Goal: Task Accomplishment & Management: Use online tool/utility

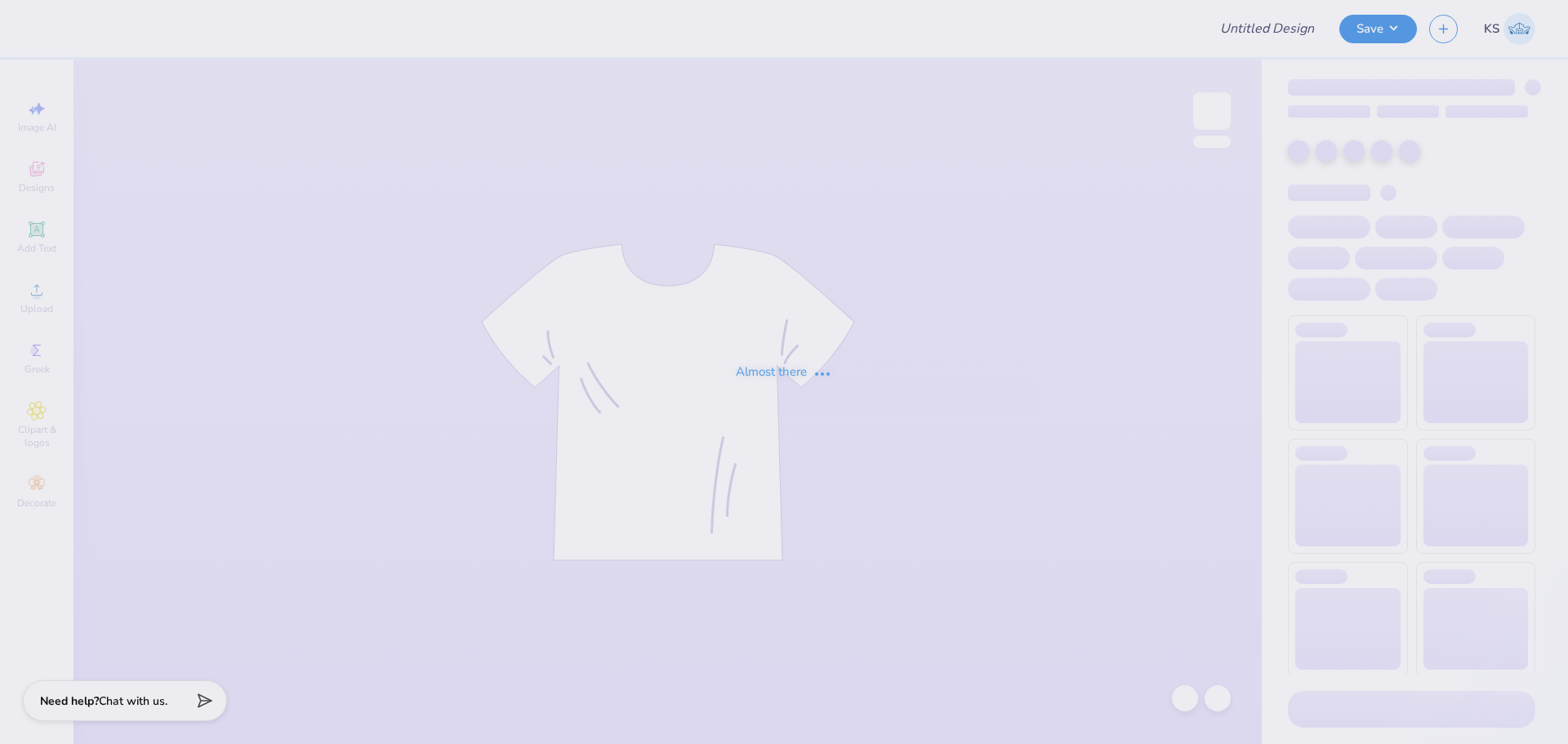
type input "Football"
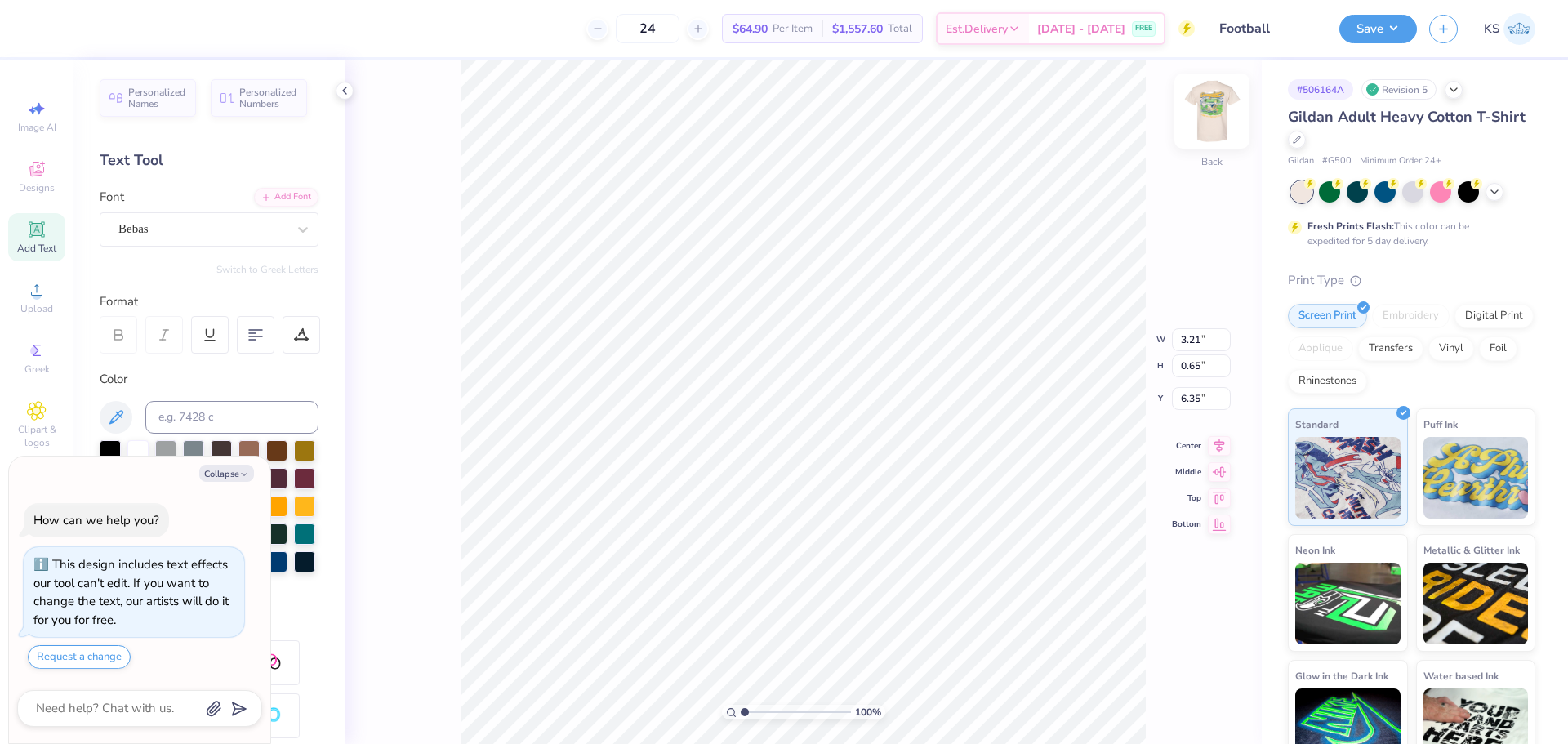
click at [1208, 116] on img at bounding box center [1212, 111] width 65 height 65
click at [1107, 342] on div "100 % Front W 12.00 12.00 " H 13.75 13.75 " Y 3.38 3.38 " Center Middle Top Bot…" at bounding box center [802, 401] width 917 height 684
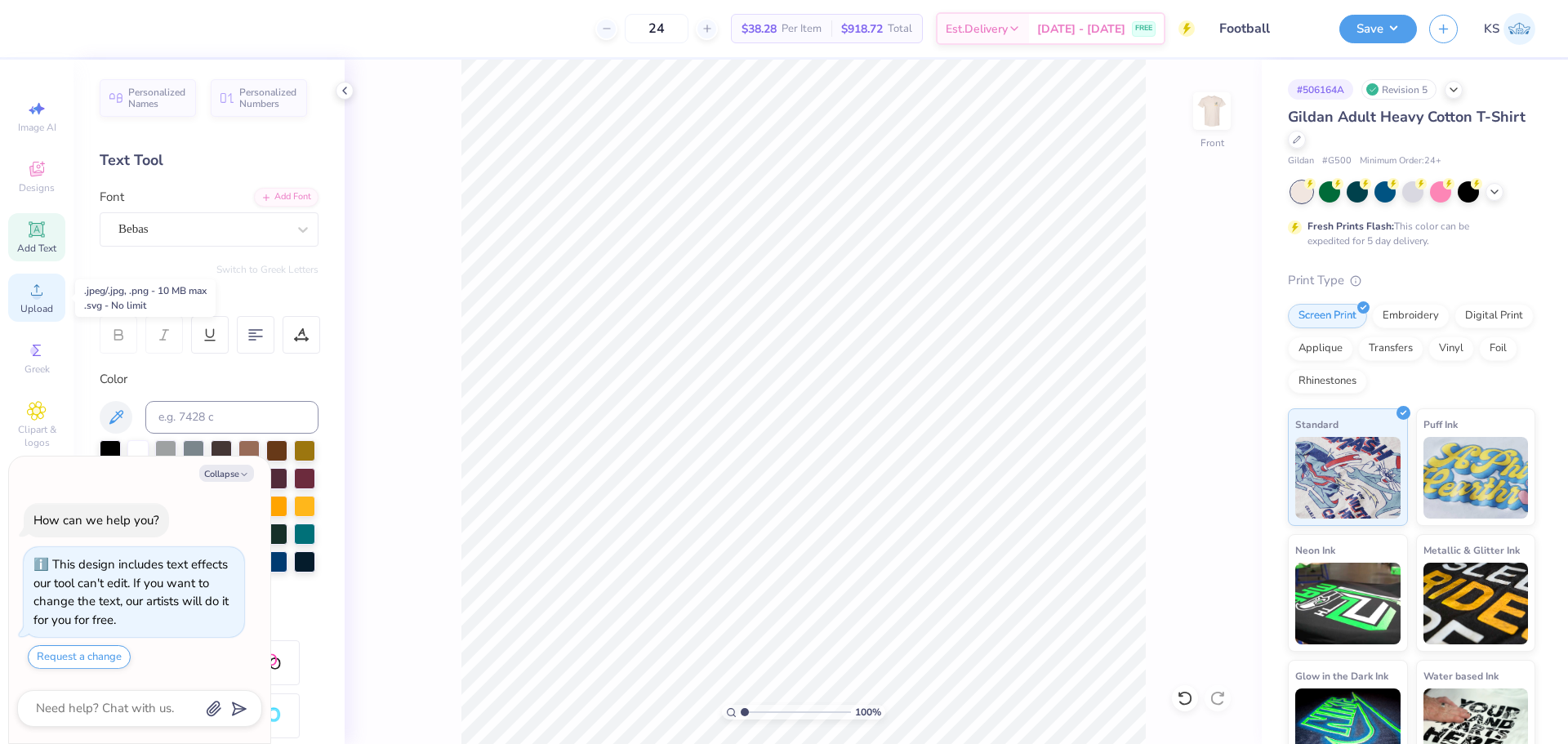
click at [25, 303] on span "Upload" at bounding box center [37, 309] width 33 height 13
click at [29, 283] on icon at bounding box center [37, 290] width 19 height 19
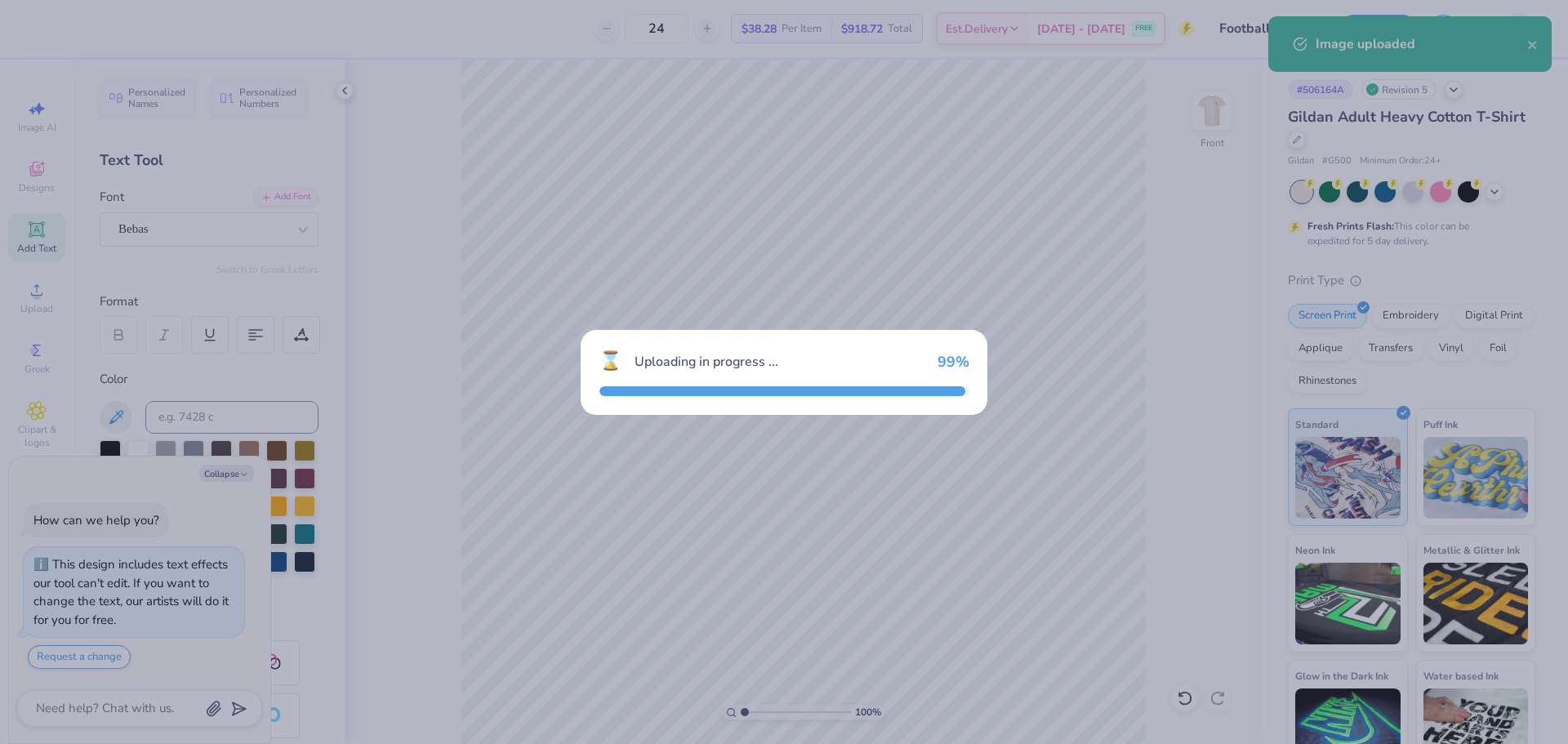
type textarea "x"
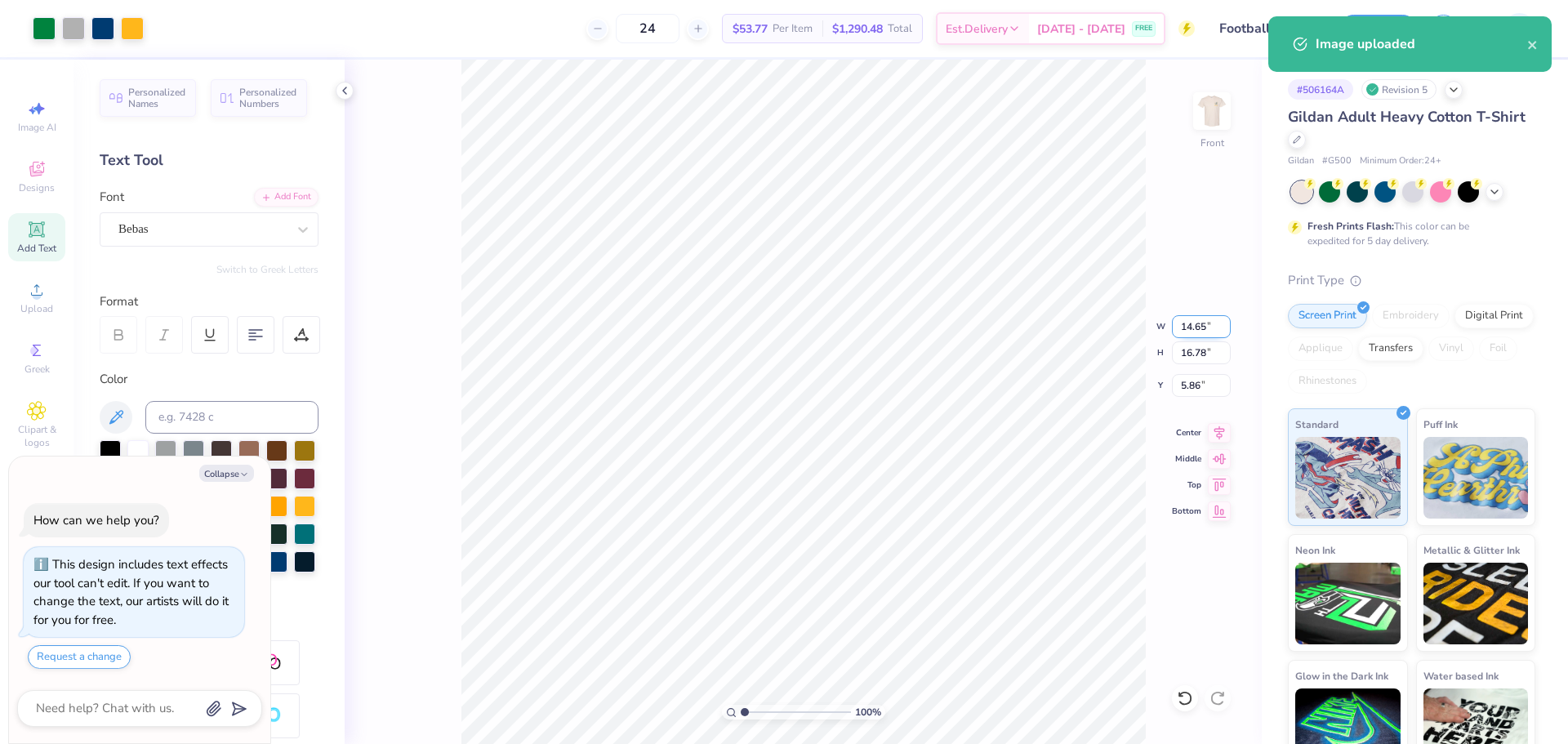
click at [1195, 329] on input "14.65" at bounding box center [1201, 327] width 59 height 23
type input "12.5"
type textarea "x"
type input "12.50"
type input "14.32"
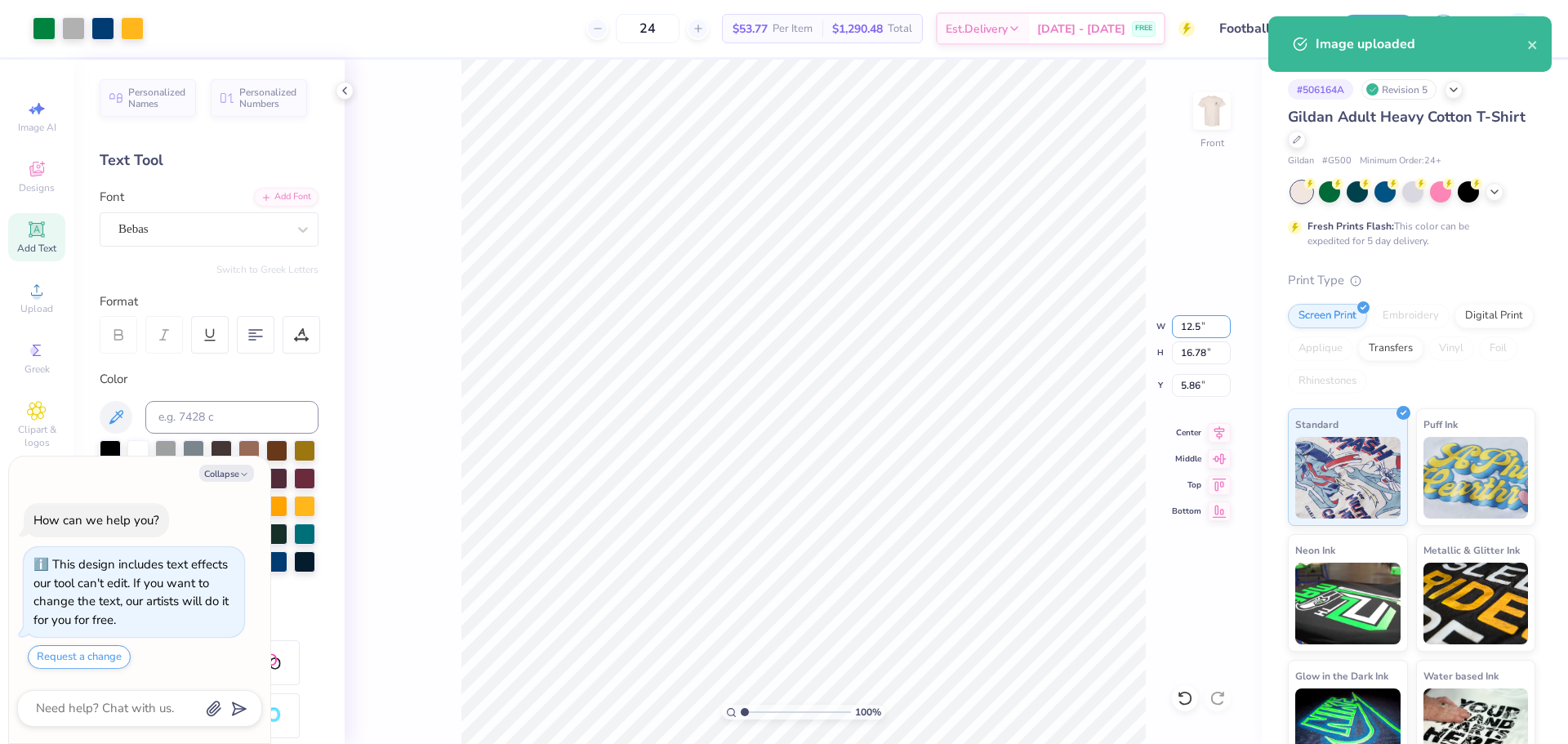
type input "7.09"
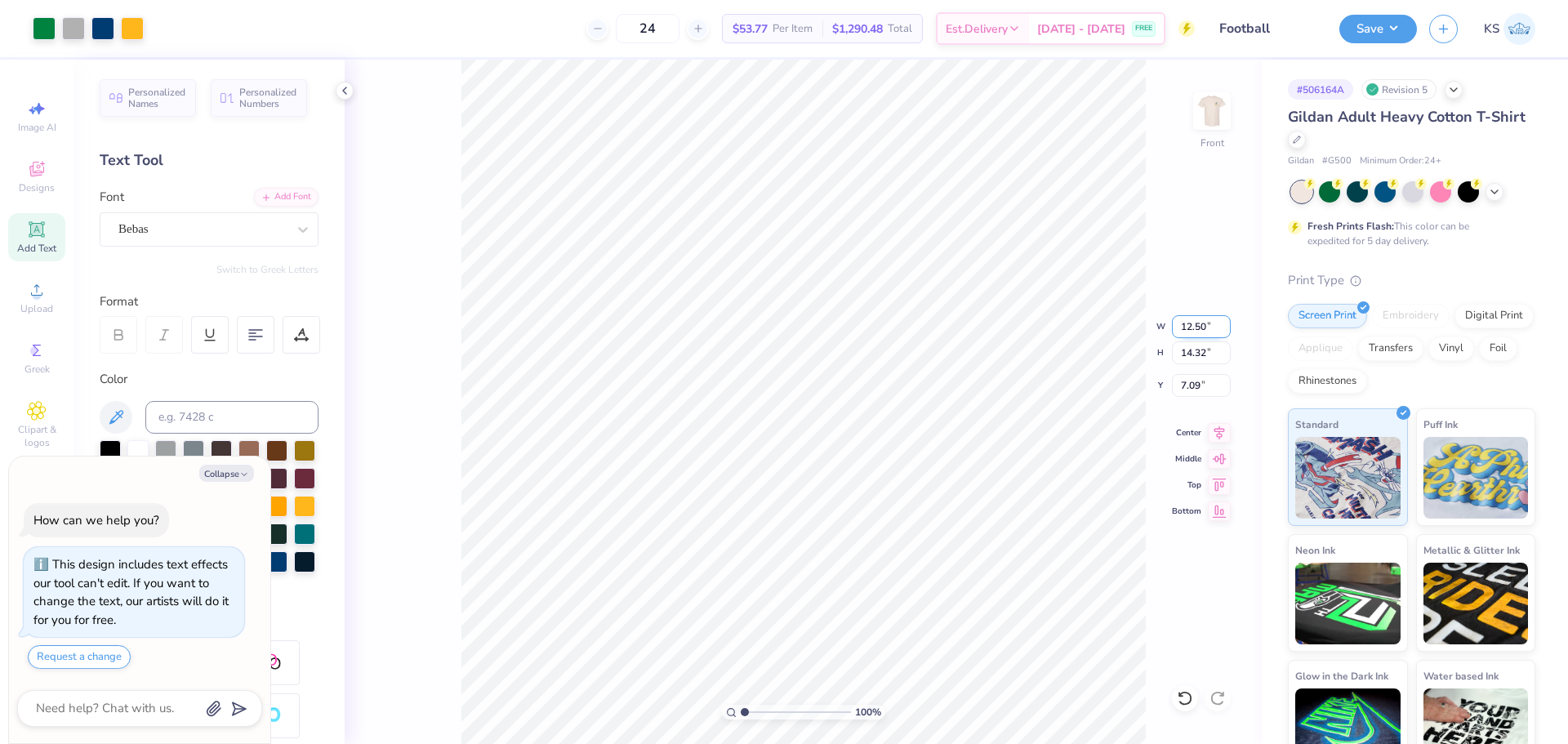
click at [1210, 330] on input "12.50" at bounding box center [1201, 327] width 59 height 23
type input "12"
type textarea "x"
type input "12.00"
type input "13.75"
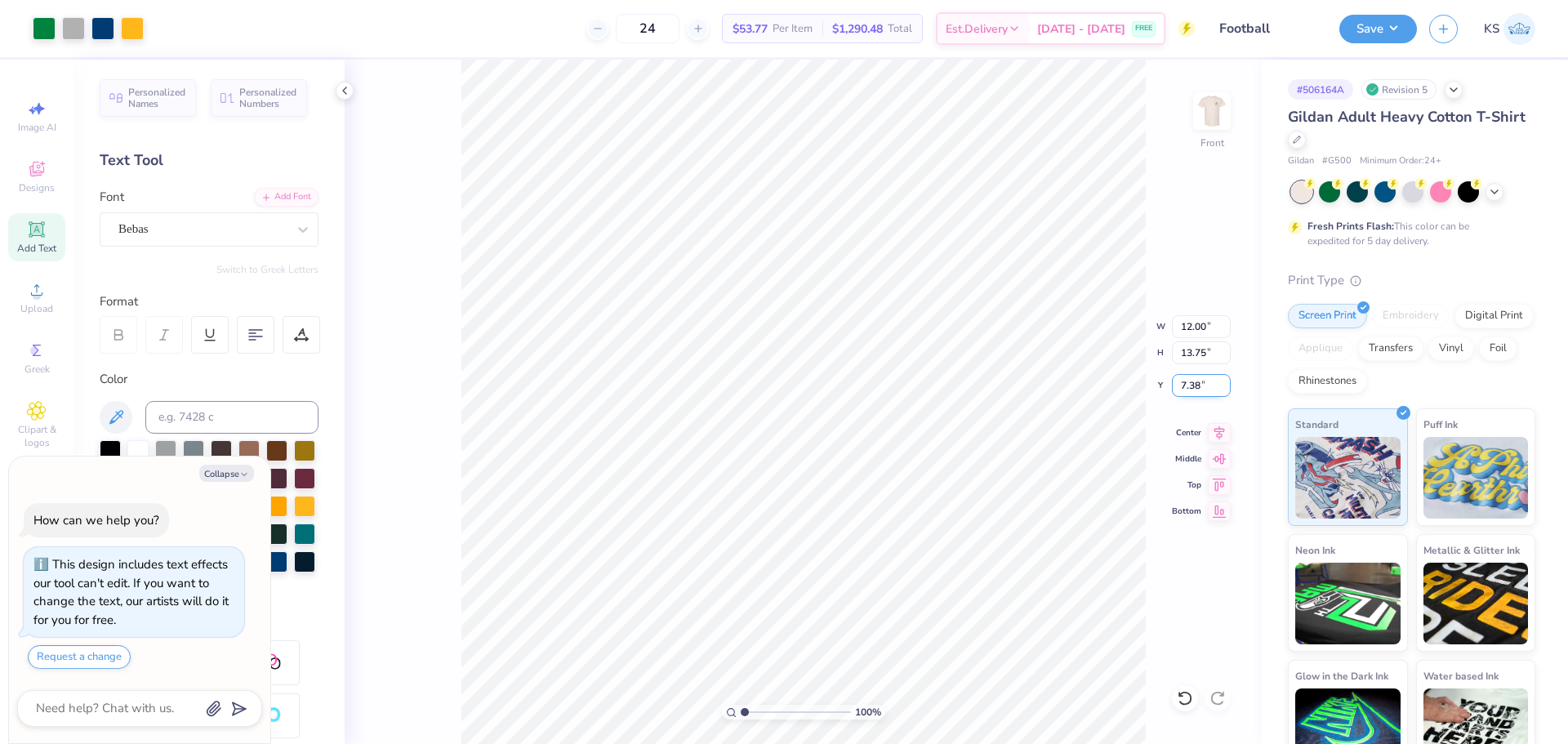
click at [1202, 381] on input "7.38" at bounding box center [1201, 386] width 59 height 23
type input "3"
type textarea "x"
type input "3.00"
type textarea "x"
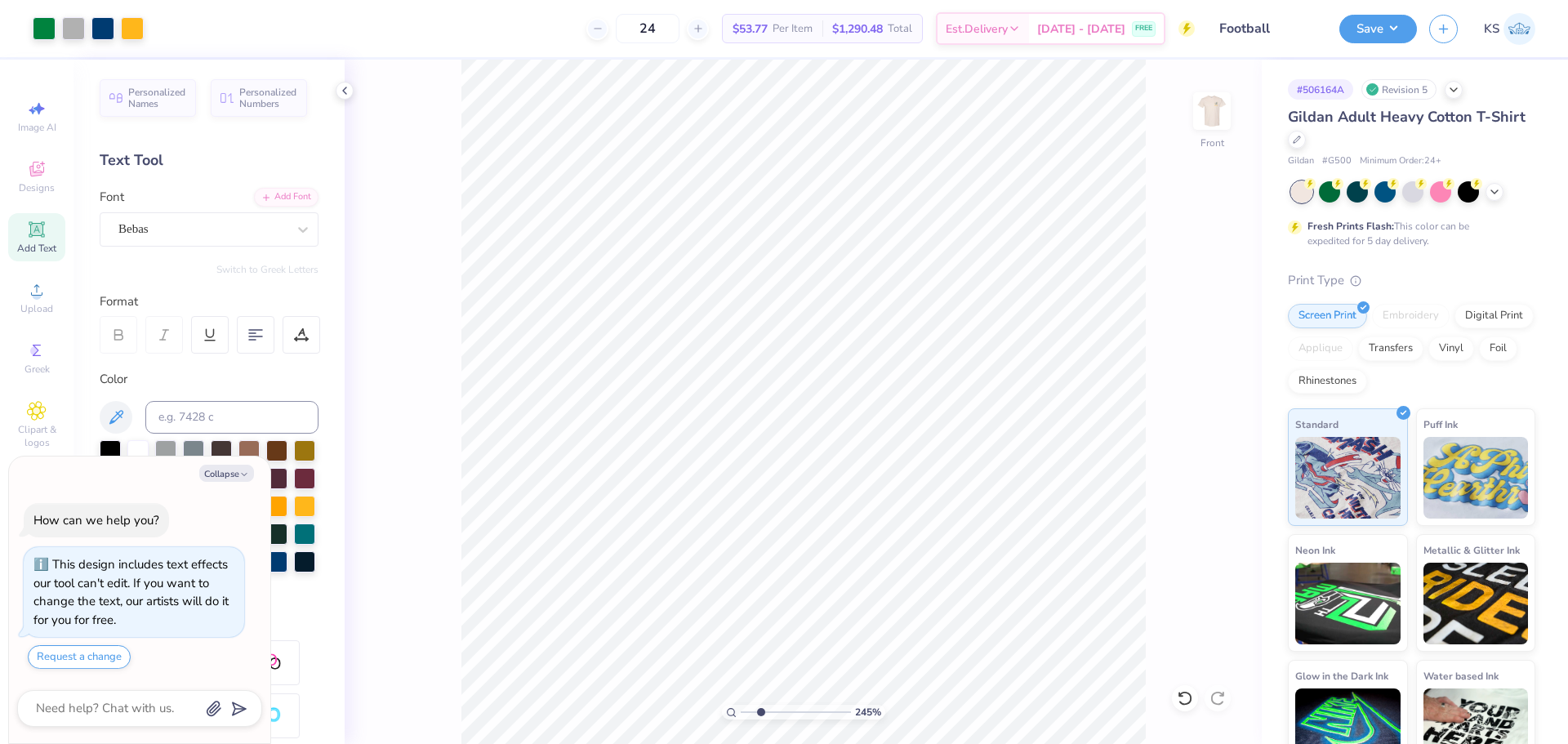
click at [760, 716] on input "range" at bounding box center [796, 712] width 111 height 14
drag, startPoint x: 758, startPoint y: 710, endPoint x: 747, endPoint y: 710, distance: 11.0
type input "1.26"
click at [747, 710] on input "range" at bounding box center [796, 712] width 111 height 14
click at [1201, 116] on img at bounding box center [1212, 111] width 65 height 65
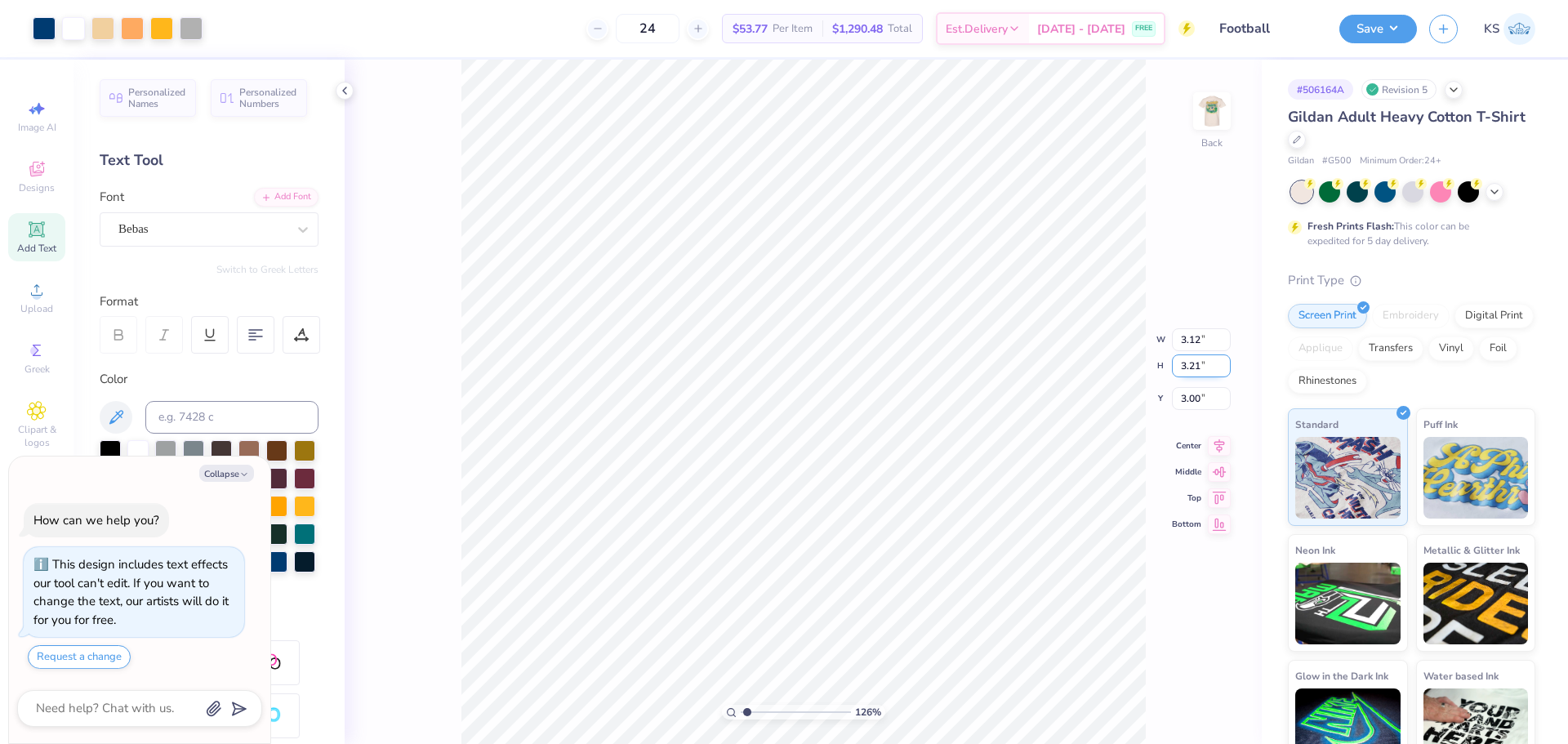
click at [1197, 371] on input "3.21" at bounding box center [1201, 366] width 59 height 23
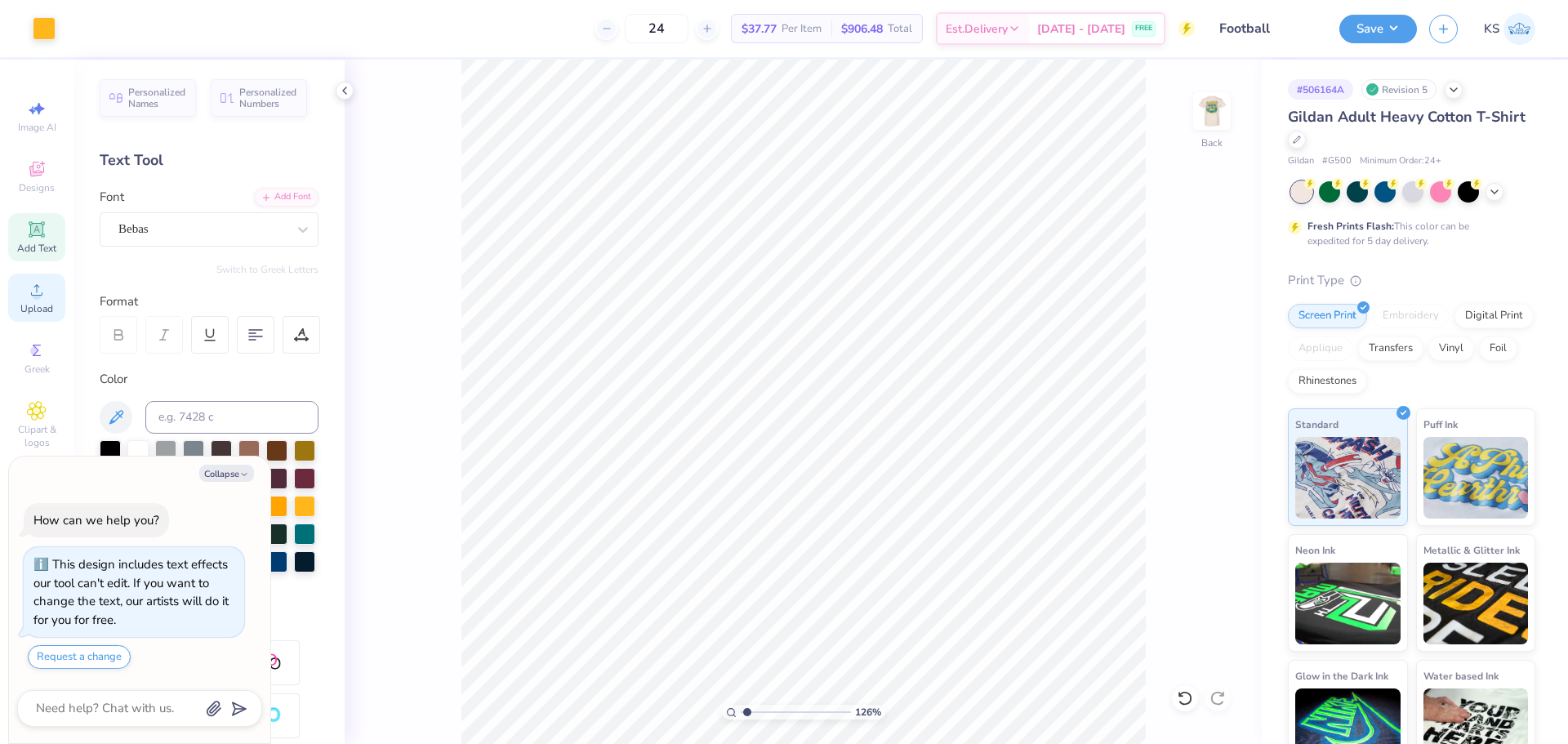
click at [42, 295] on icon at bounding box center [37, 290] width 19 height 19
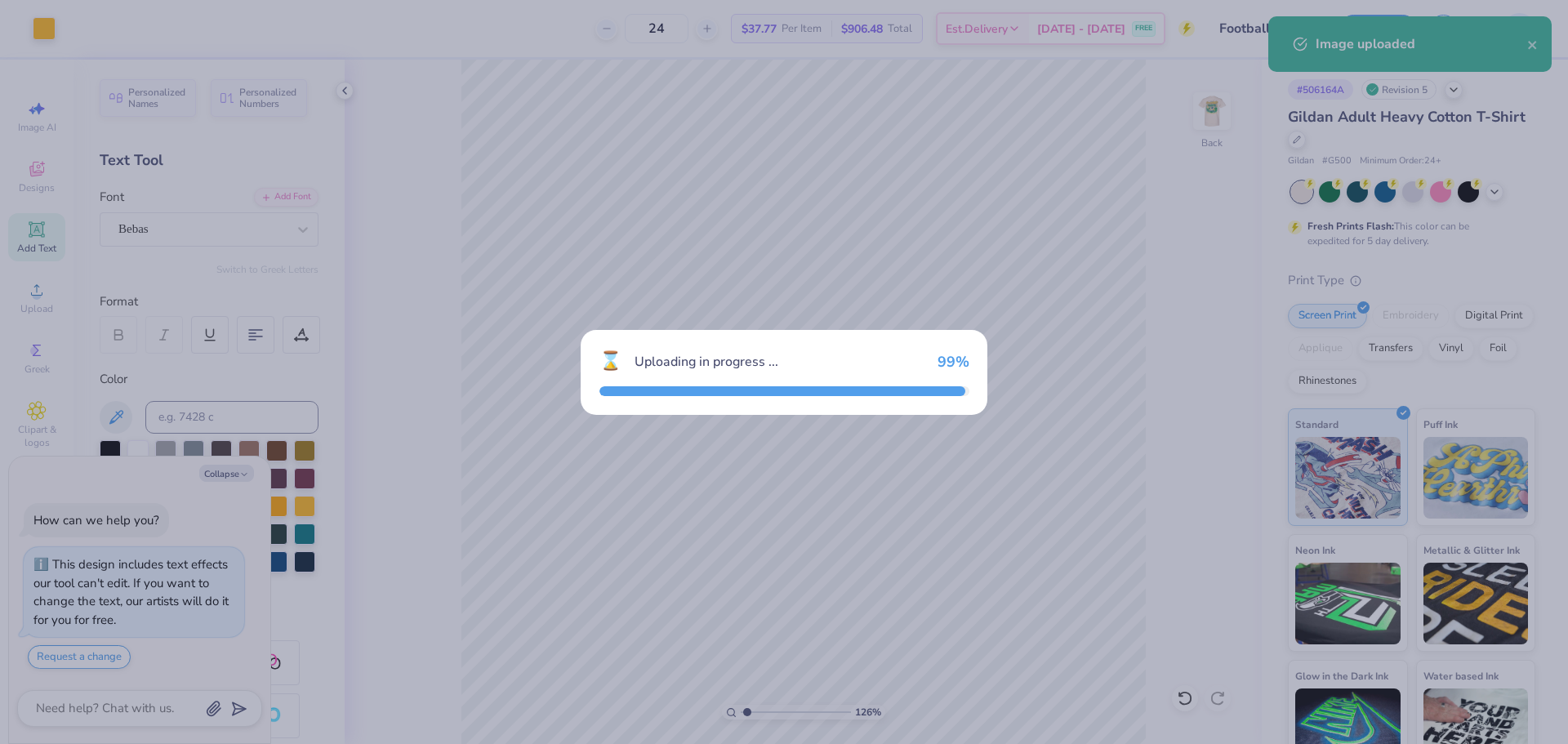
type textarea "x"
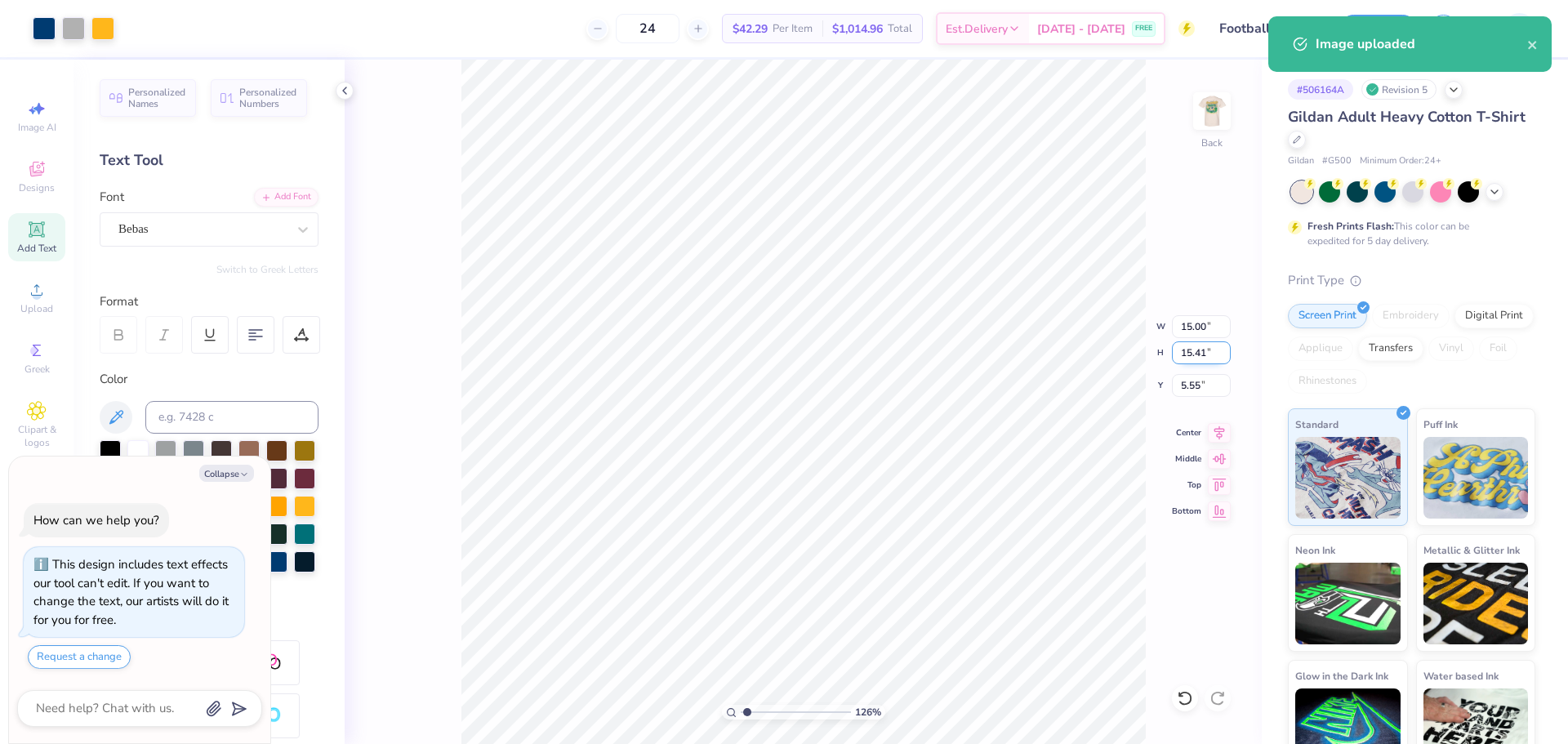
click at [1194, 360] on input "15.41" at bounding box center [1201, 353] width 59 height 23
paste input "3.2"
type input "3.21"
type textarea "x"
type input "3.12"
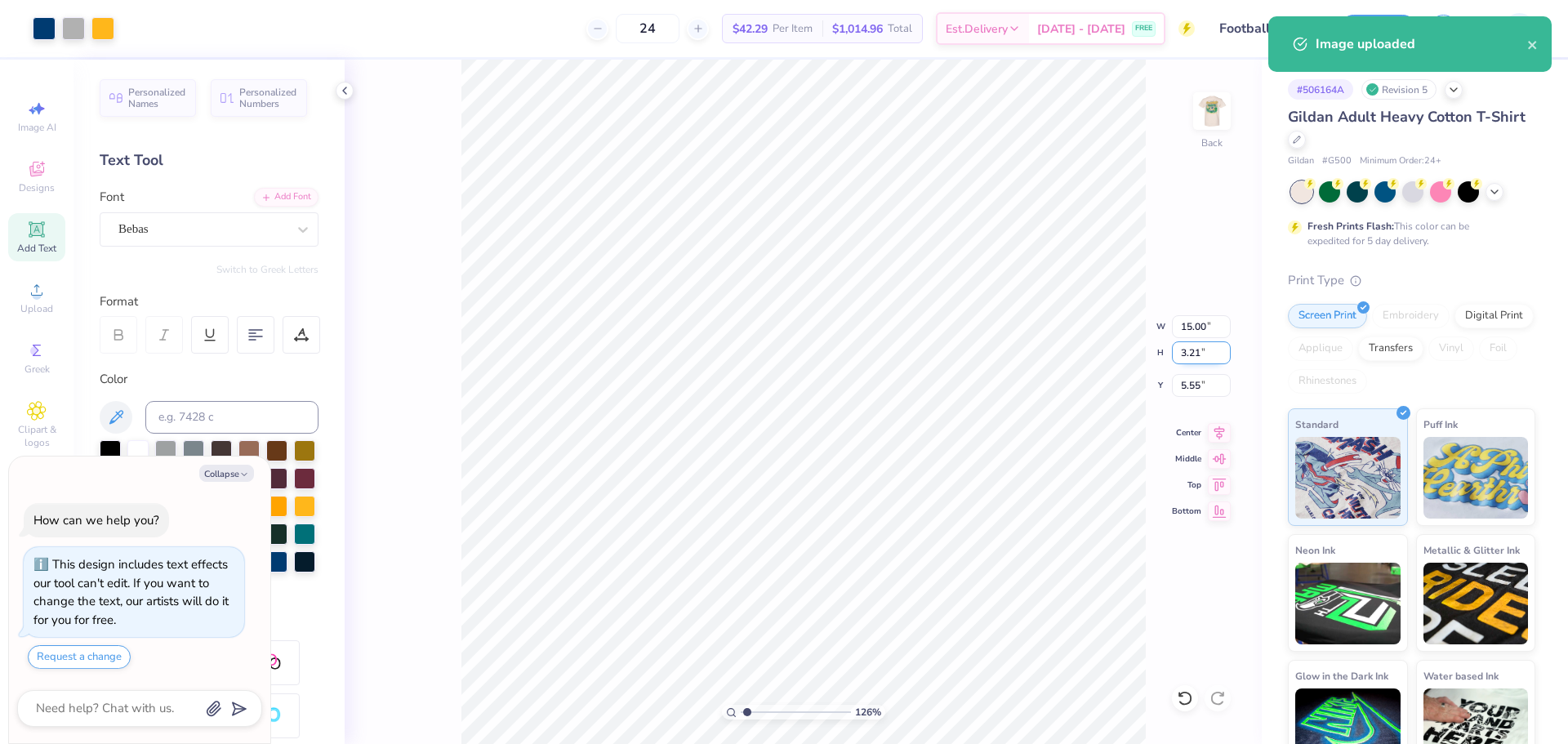
type input "11.65"
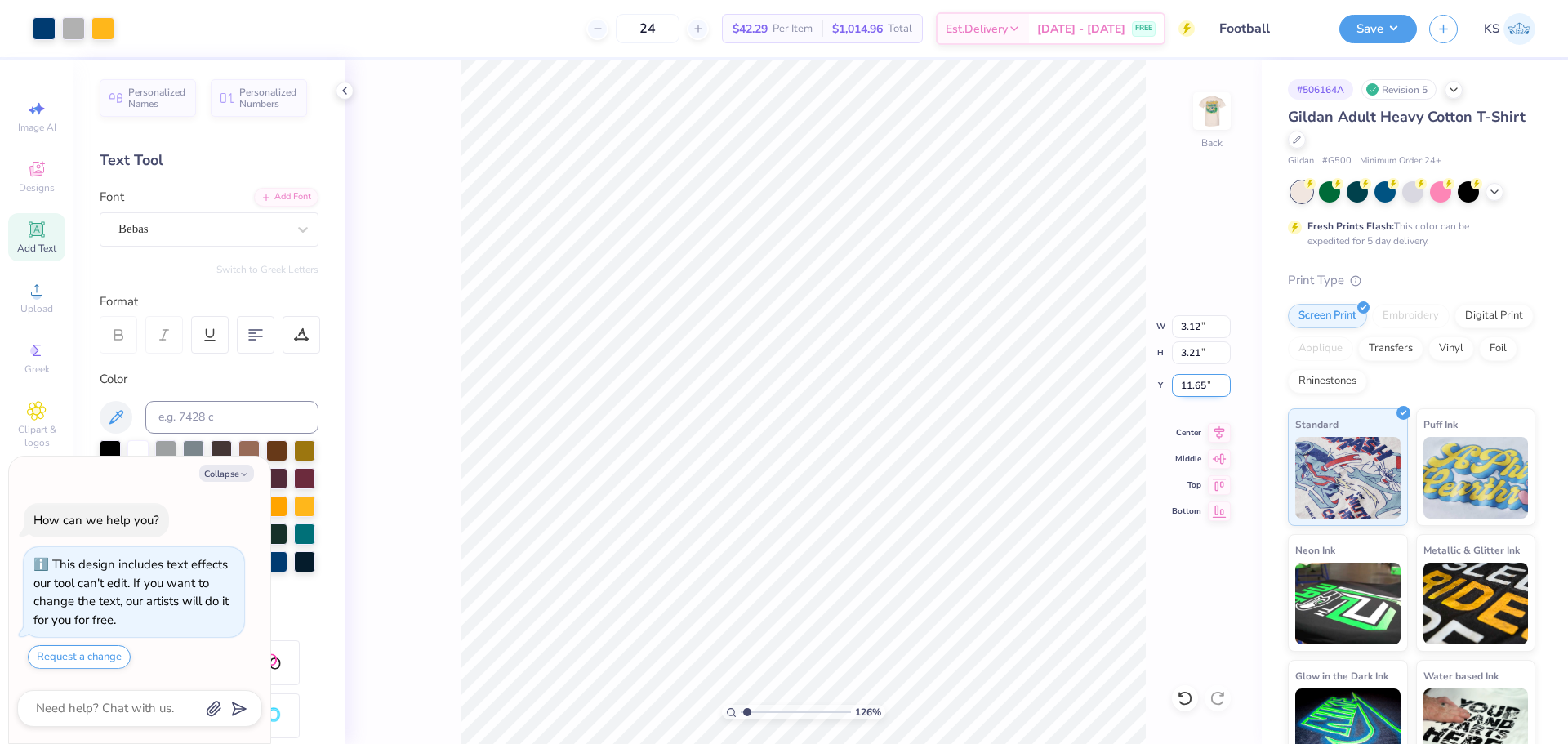
type textarea "x"
click at [1200, 386] on input "7.47" at bounding box center [1201, 386] width 59 height 23
type input "3"
type textarea "x"
type input "3.00"
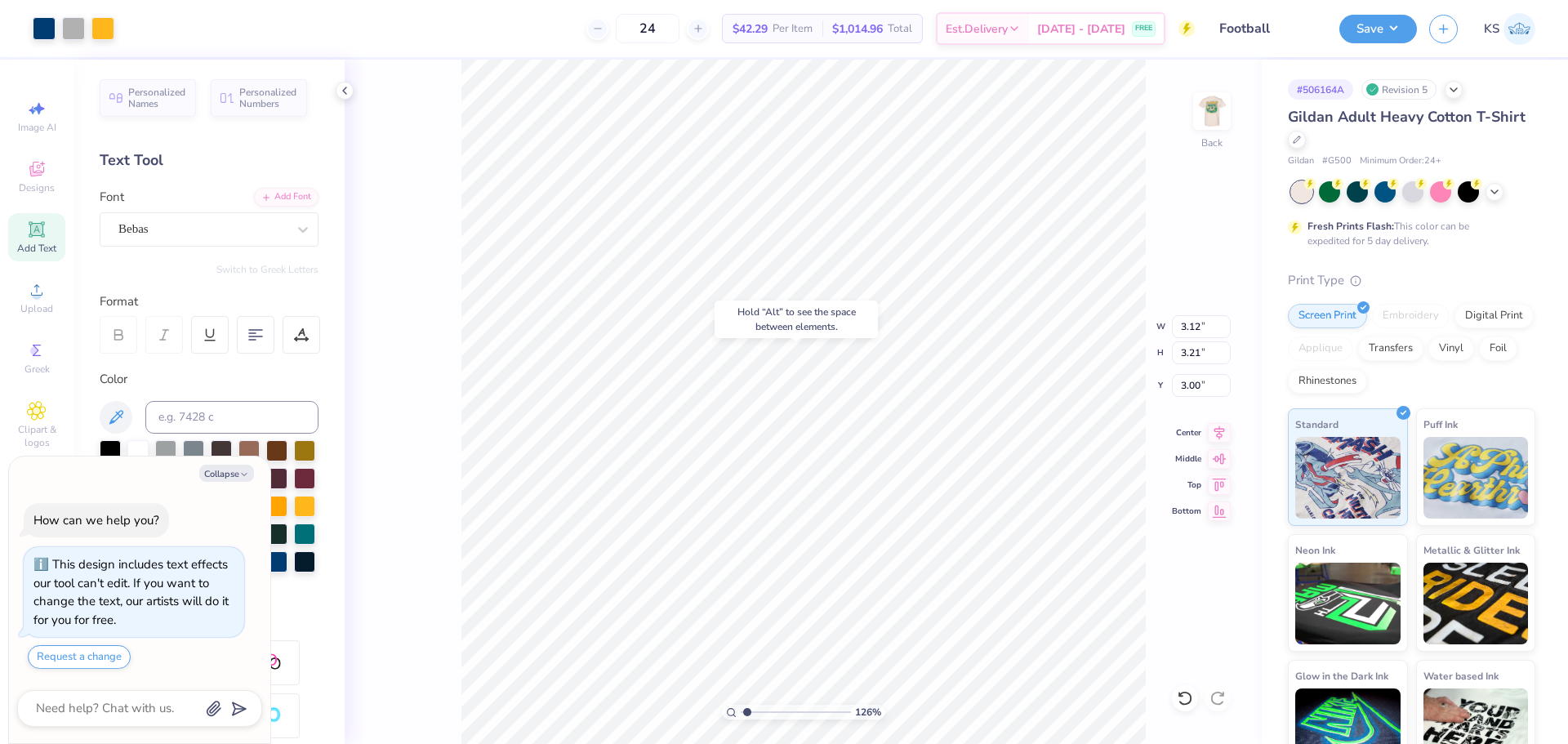
type textarea "x"
drag, startPoint x: 749, startPoint y: 714, endPoint x: 766, endPoint y: 705, distance: 19.2
click at [766, 706] on input "range" at bounding box center [796, 712] width 111 height 14
type input "2.97"
type textarea "x"
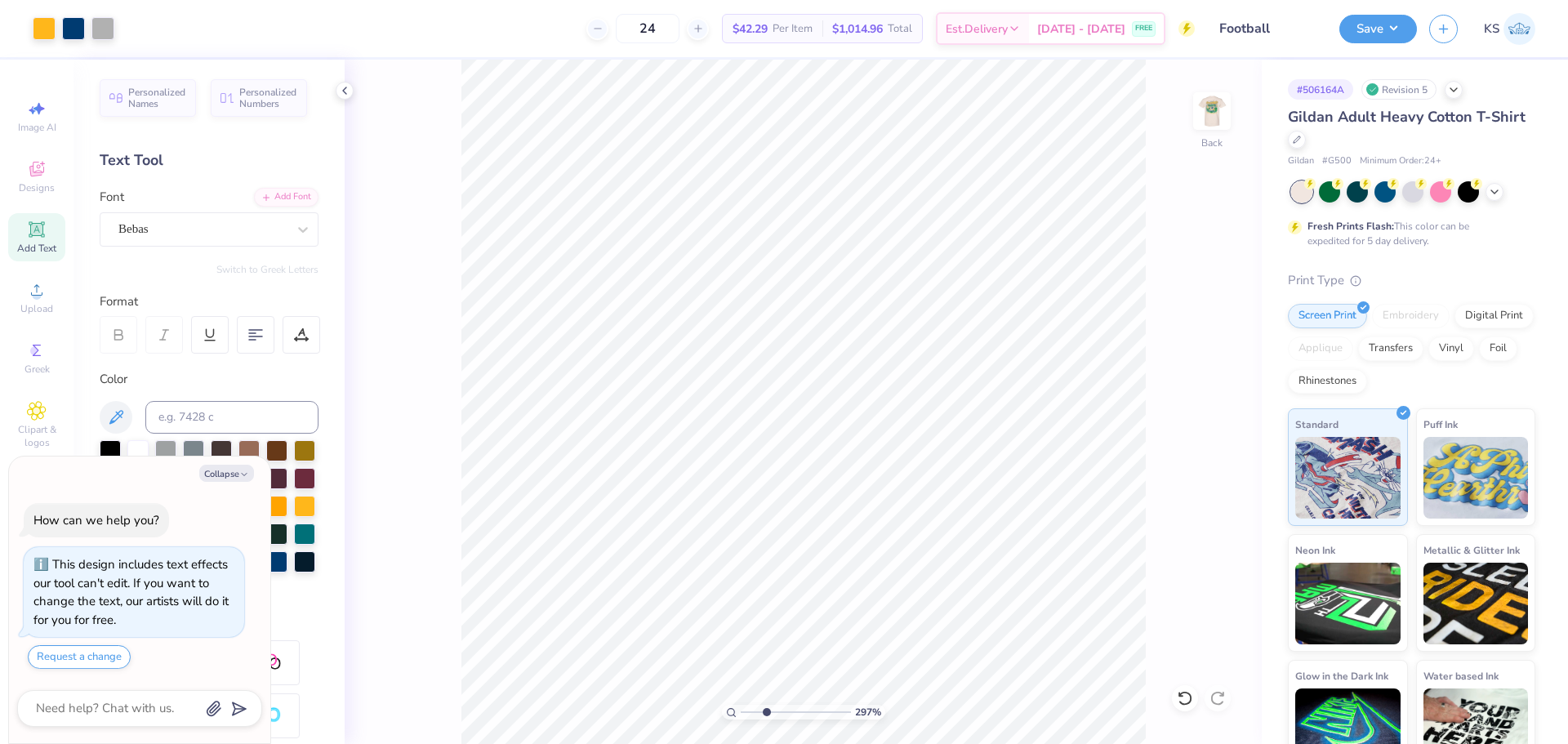
type input "2.97"
type textarea "x"
type input "2.97"
type textarea "x"
drag, startPoint x: 767, startPoint y: 707, endPoint x: 678, endPoint y: 698, distance: 89.5
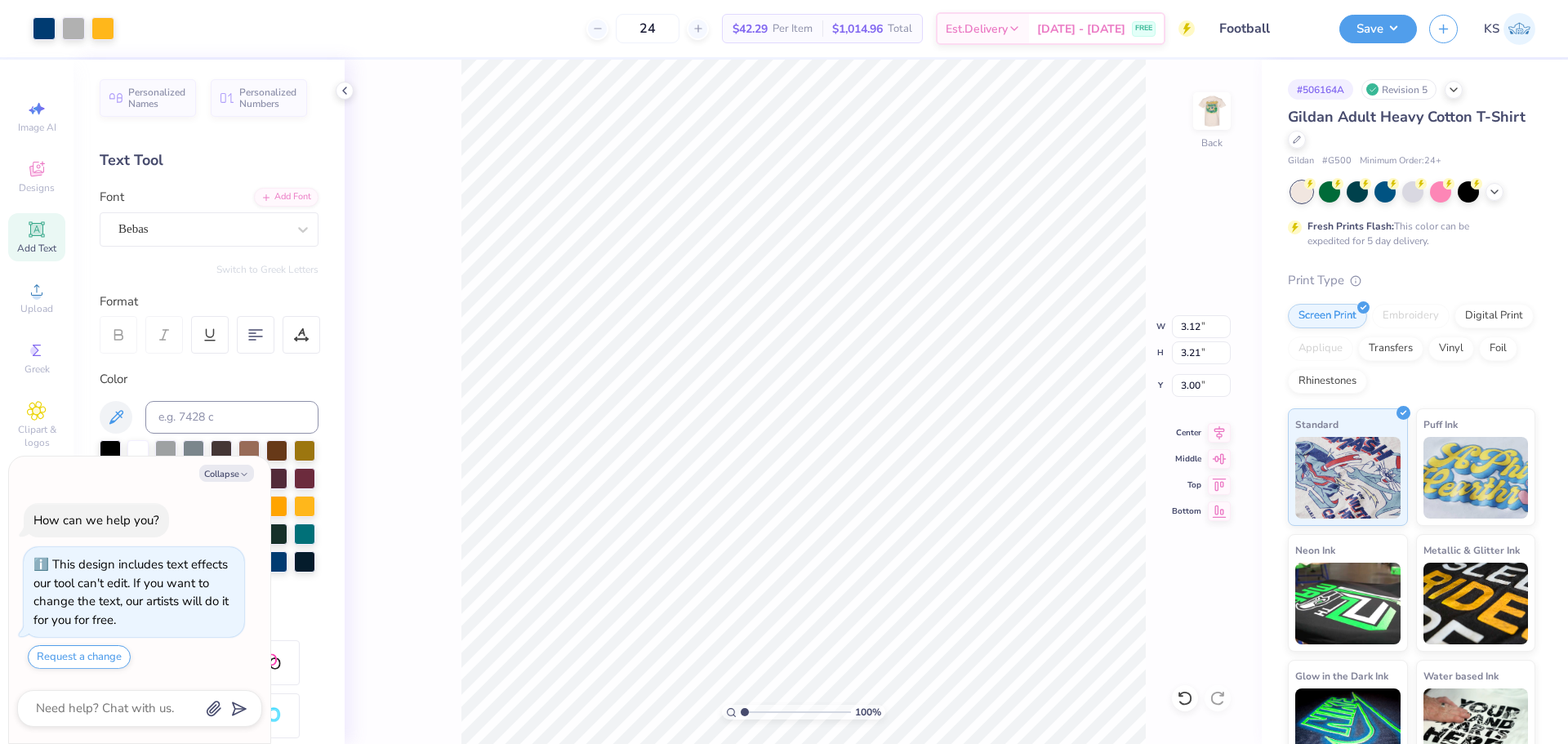
type input "1"
click at [741, 706] on input "range" at bounding box center [796, 712] width 111 height 14
type textarea "x"
drag, startPoint x: 763, startPoint y: 708, endPoint x: 772, endPoint y: 706, distance: 9.2
type input "3.2"
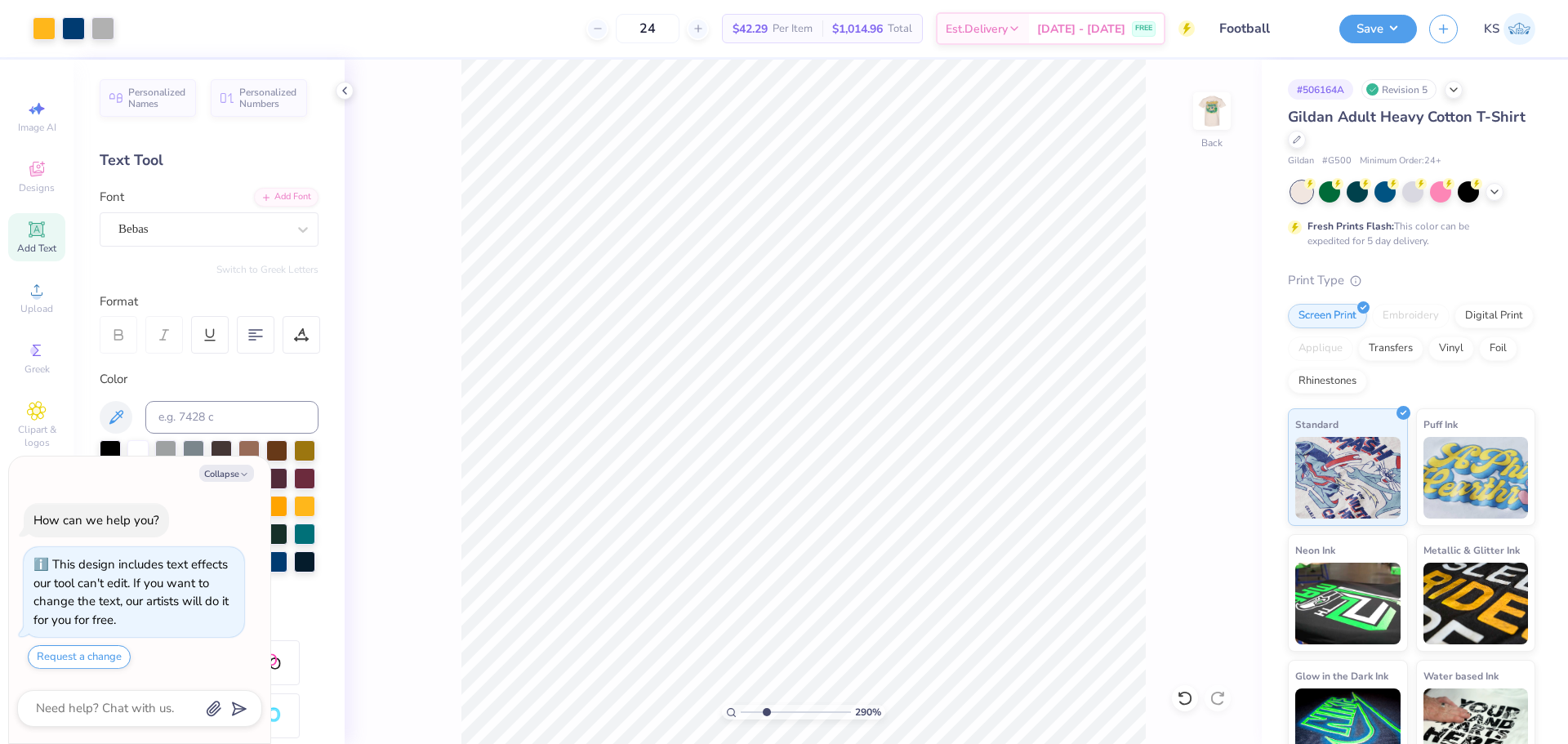
click at [769, 707] on input "range" at bounding box center [796, 712] width 111 height 14
type textarea "x"
drag, startPoint x: 764, startPoint y: 706, endPoint x: 714, endPoint y: 700, distance: 50.4
type input "1"
click at [741, 706] on input "range" at bounding box center [796, 712] width 111 height 14
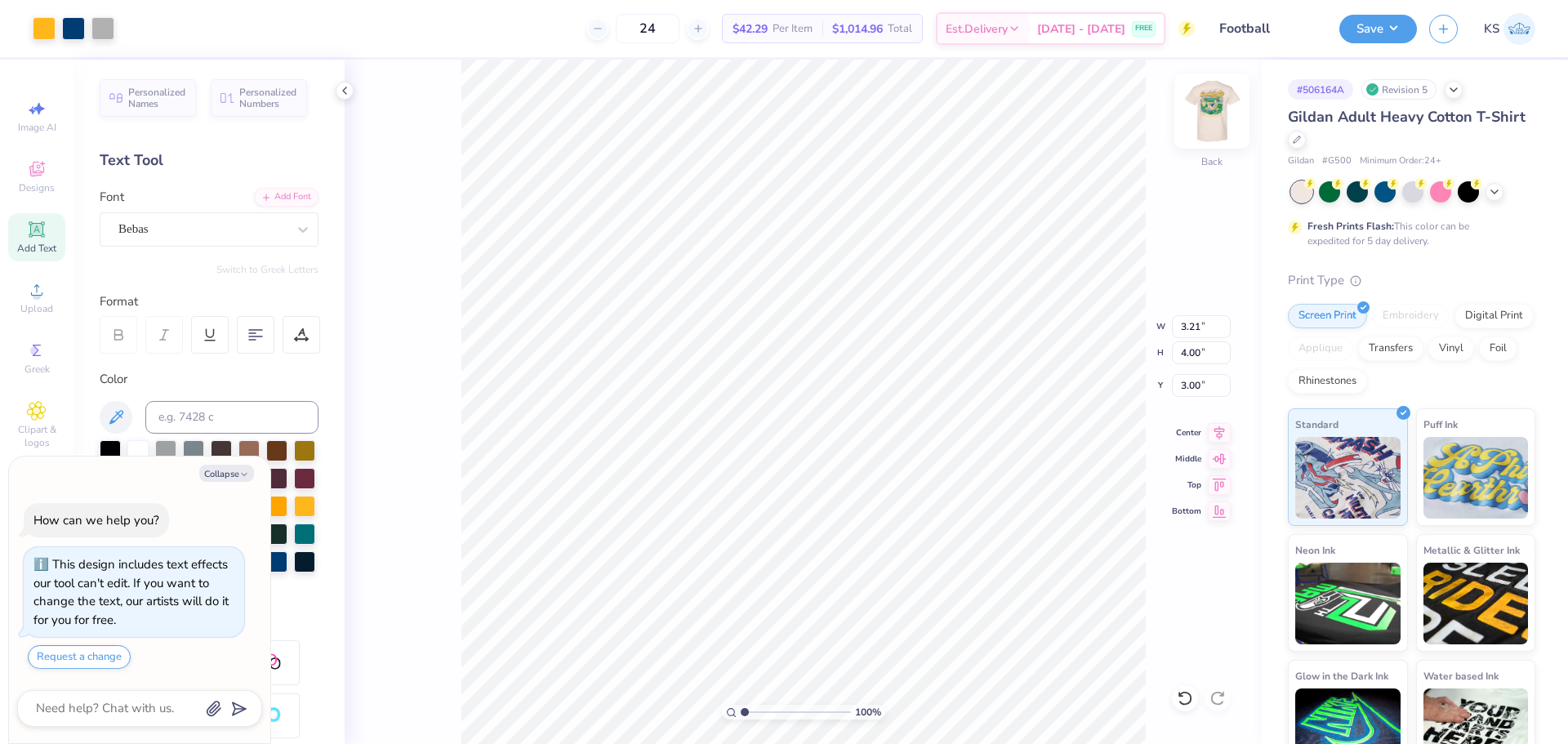
click at [1202, 109] on img at bounding box center [1212, 111] width 65 height 65
click at [240, 471] on icon "button" at bounding box center [244, 475] width 10 height 10
type textarea "x"
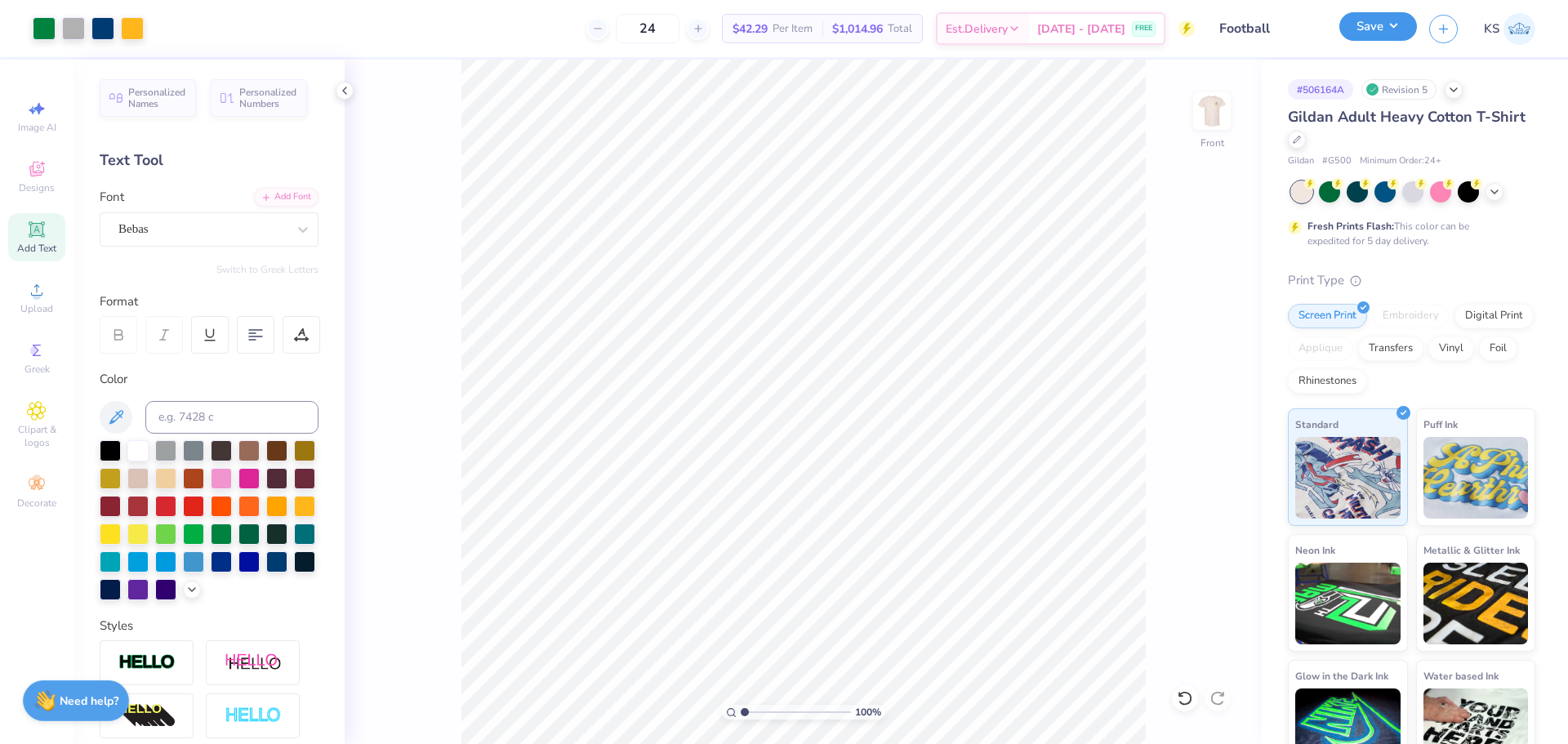
click at [1360, 13] on button "Save" at bounding box center [1378, 27] width 78 height 29
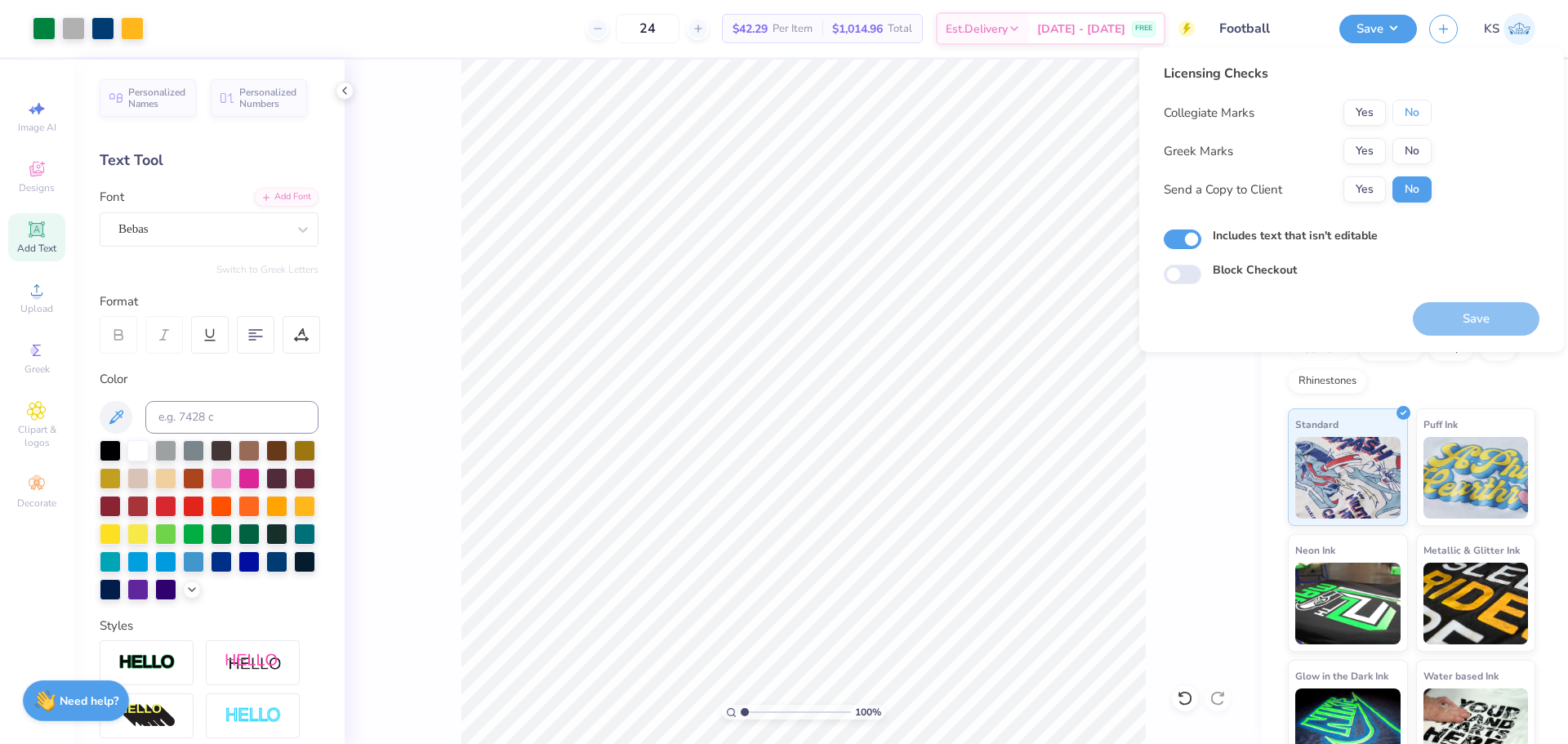
drag, startPoint x: 1413, startPoint y: 116, endPoint x: 1379, endPoint y: 135, distance: 38.9
click at [1407, 117] on button "No" at bounding box center [1411, 113] width 39 height 26
drag, startPoint x: 1379, startPoint y: 135, endPoint x: 1366, endPoint y: 167, distance: 34.5
click at [1364, 148] on button "Yes" at bounding box center [1364, 150] width 42 height 26
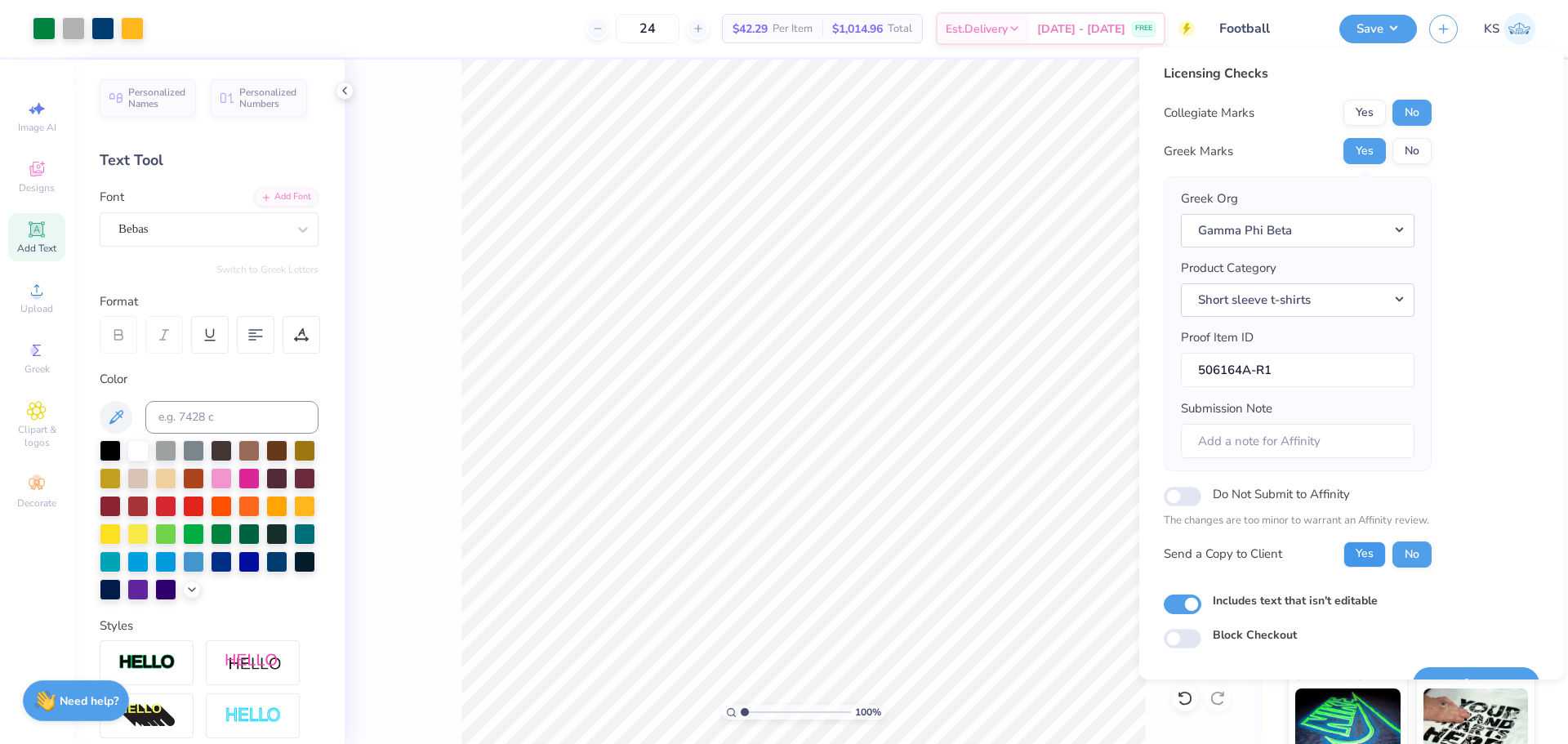
click at [1365, 557] on button "Yes" at bounding box center [1364, 554] width 42 height 26
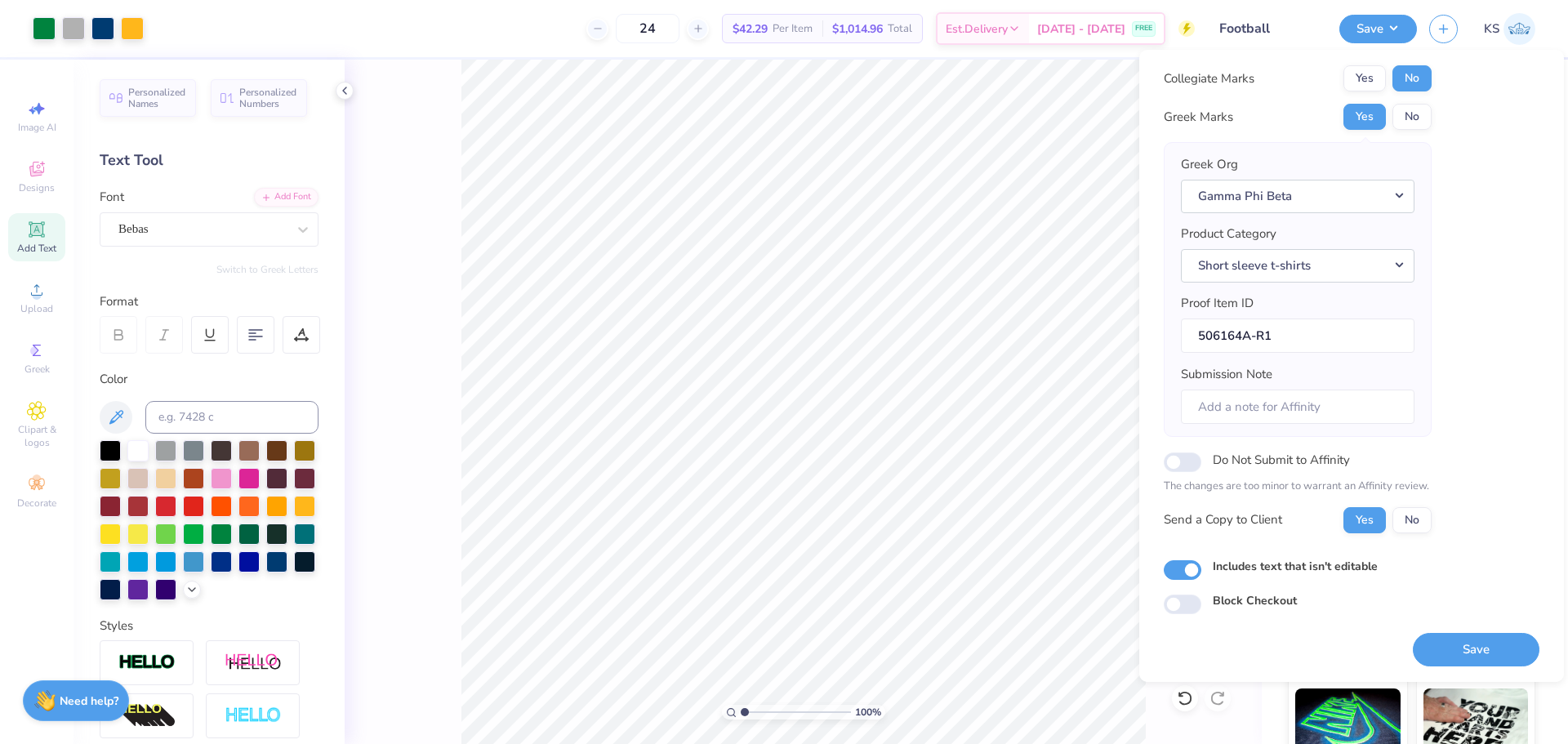
click at [1429, 629] on div "Save" at bounding box center [1477, 639] width 127 height 51
click at [1434, 649] on button "Save" at bounding box center [1477, 650] width 127 height 34
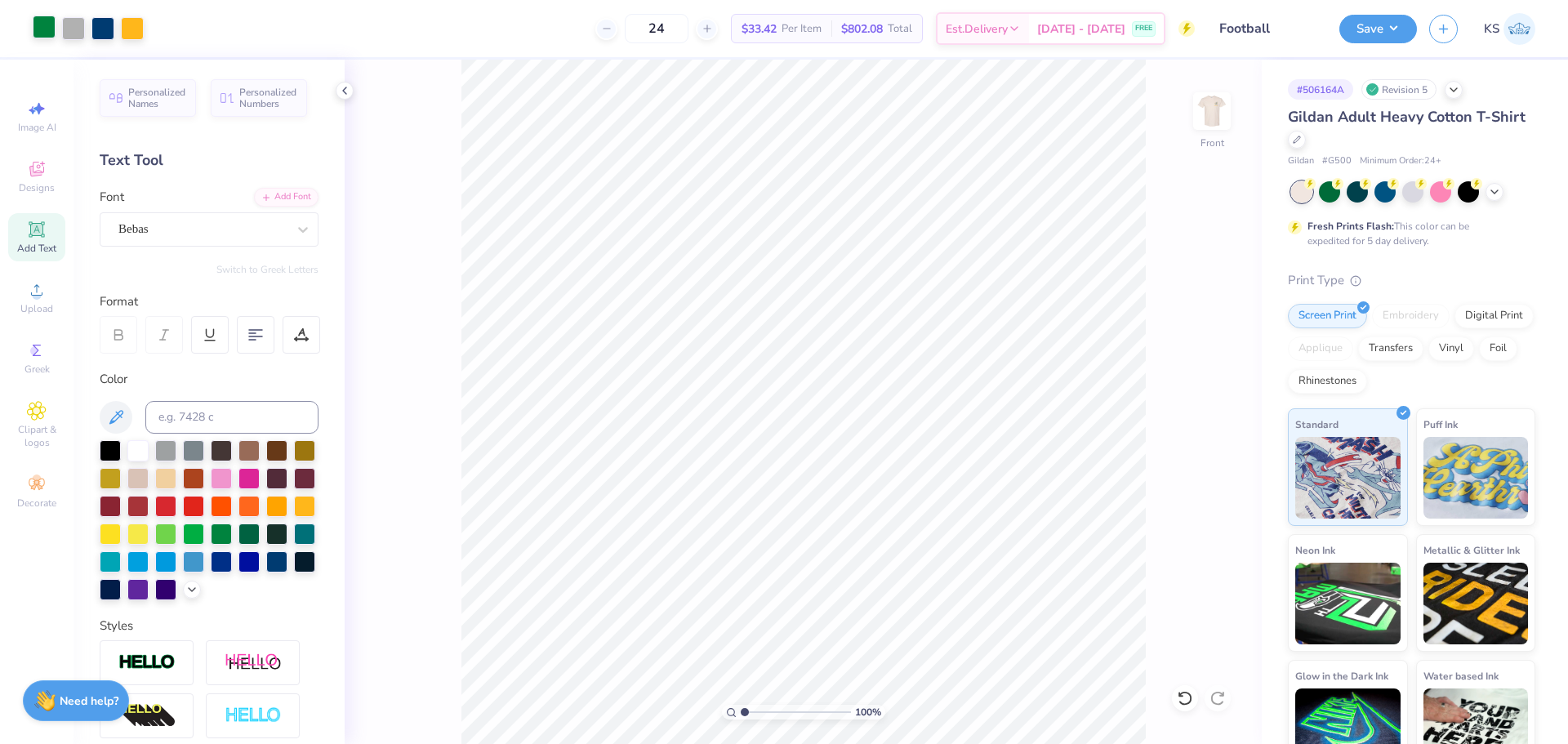
click at [52, 20] on div at bounding box center [44, 27] width 23 height 23
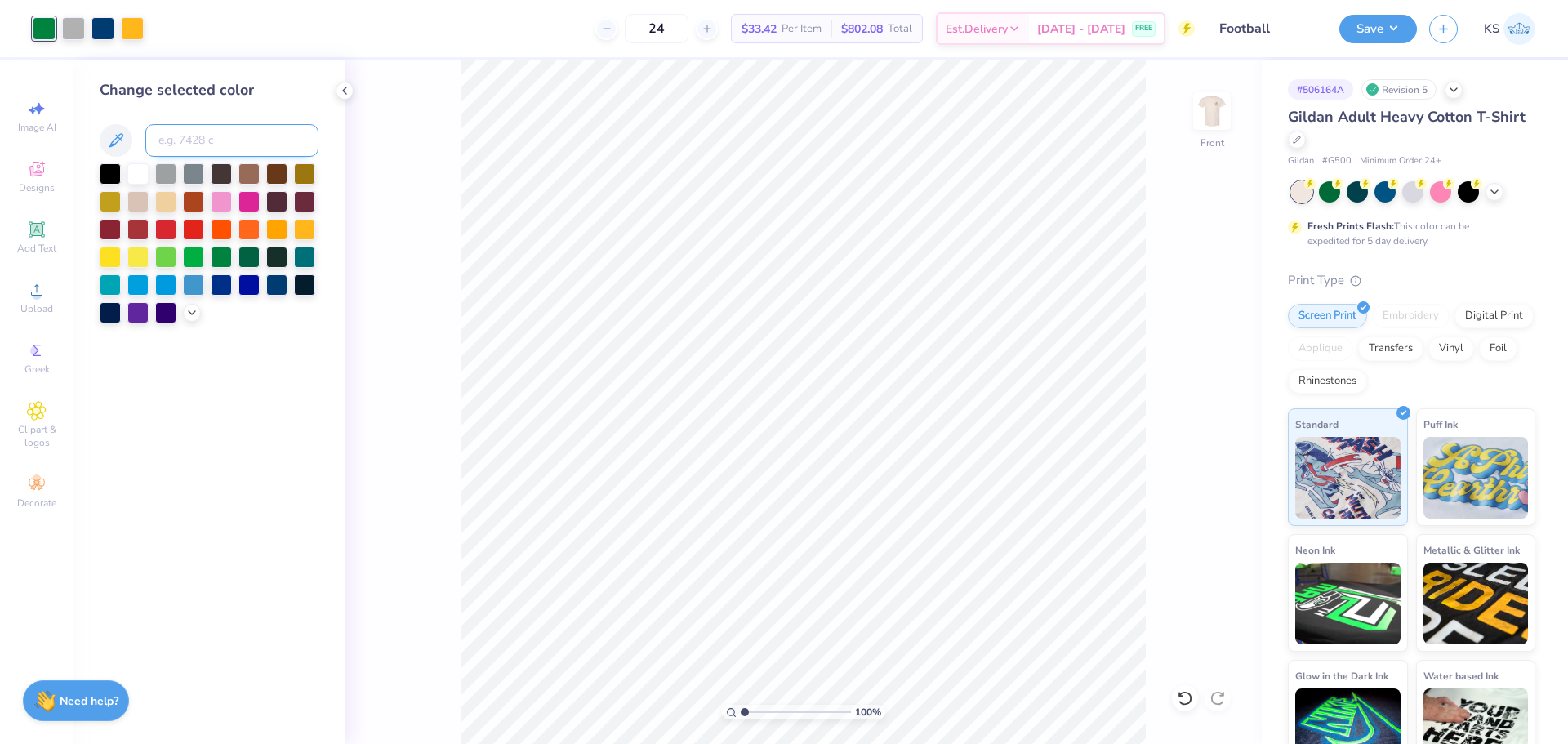
click at [203, 154] on input at bounding box center [232, 141] width 173 height 33
type input "360"
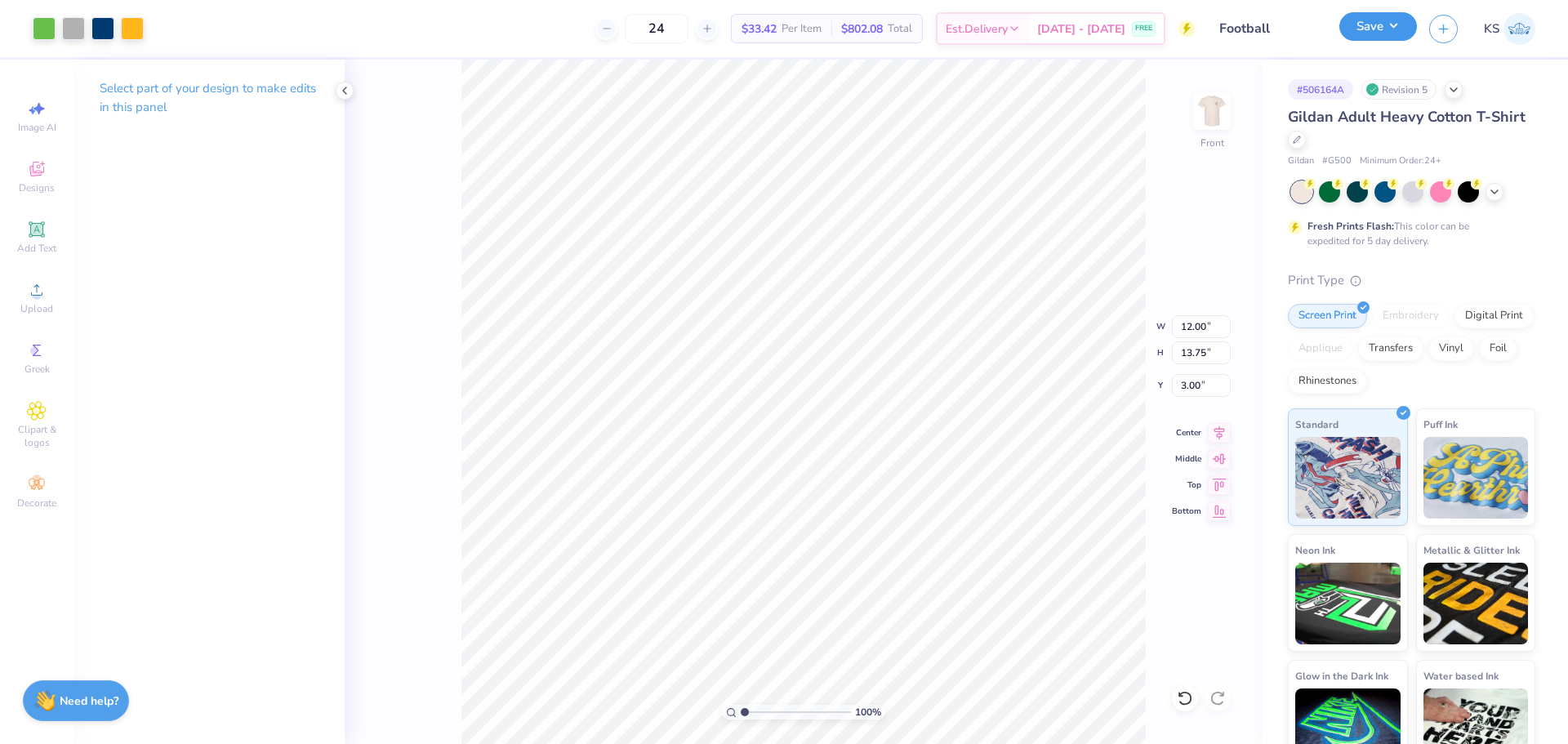
click at [1389, 30] on button "Save" at bounding box center [1378, 27] width 78 height 29
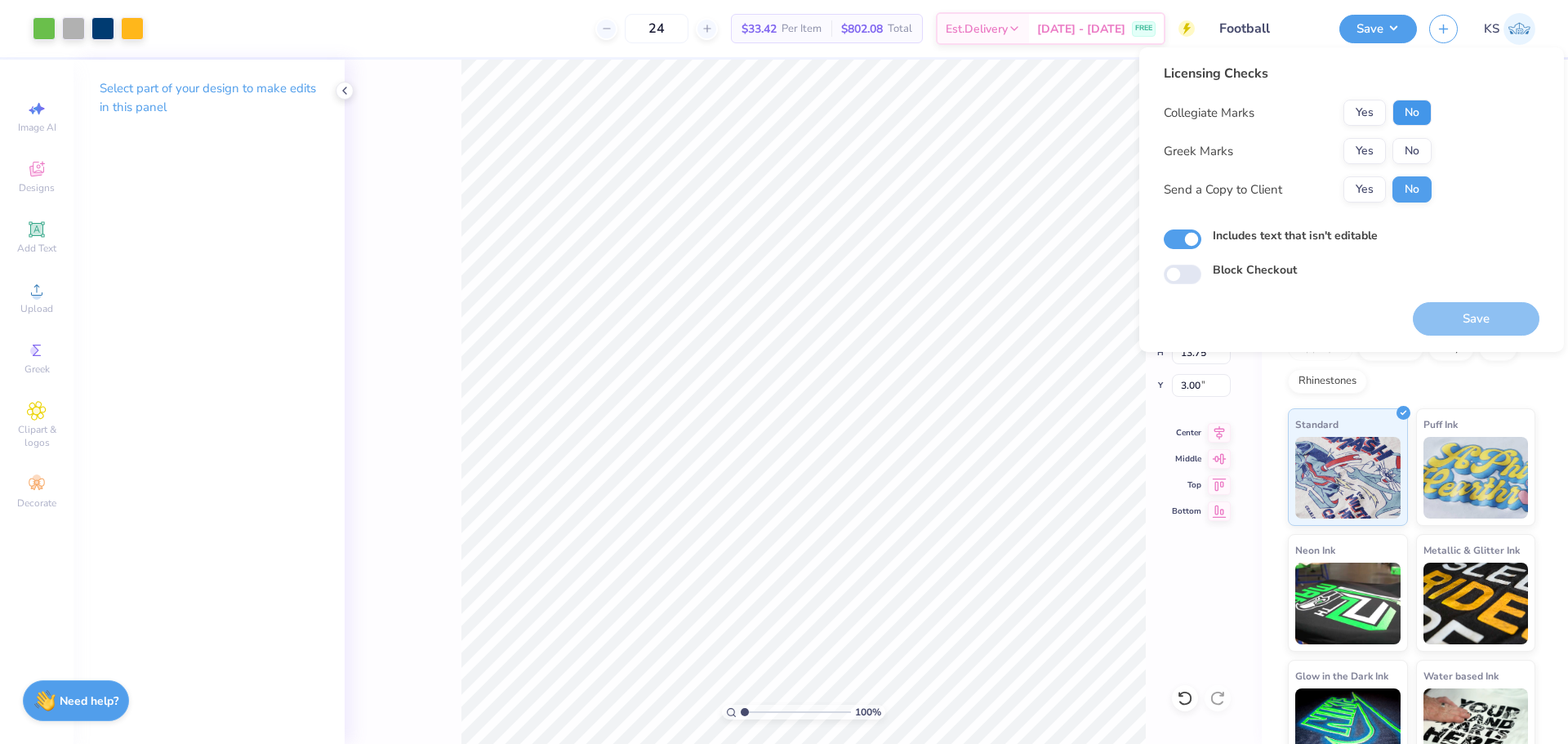
click at [1407, 109] on button "No" at bounding box center [1411, 113] width 39 height 26
click at [1375, 146] on button "Yes" at bounding box center [1364, 150] width 42 height 26
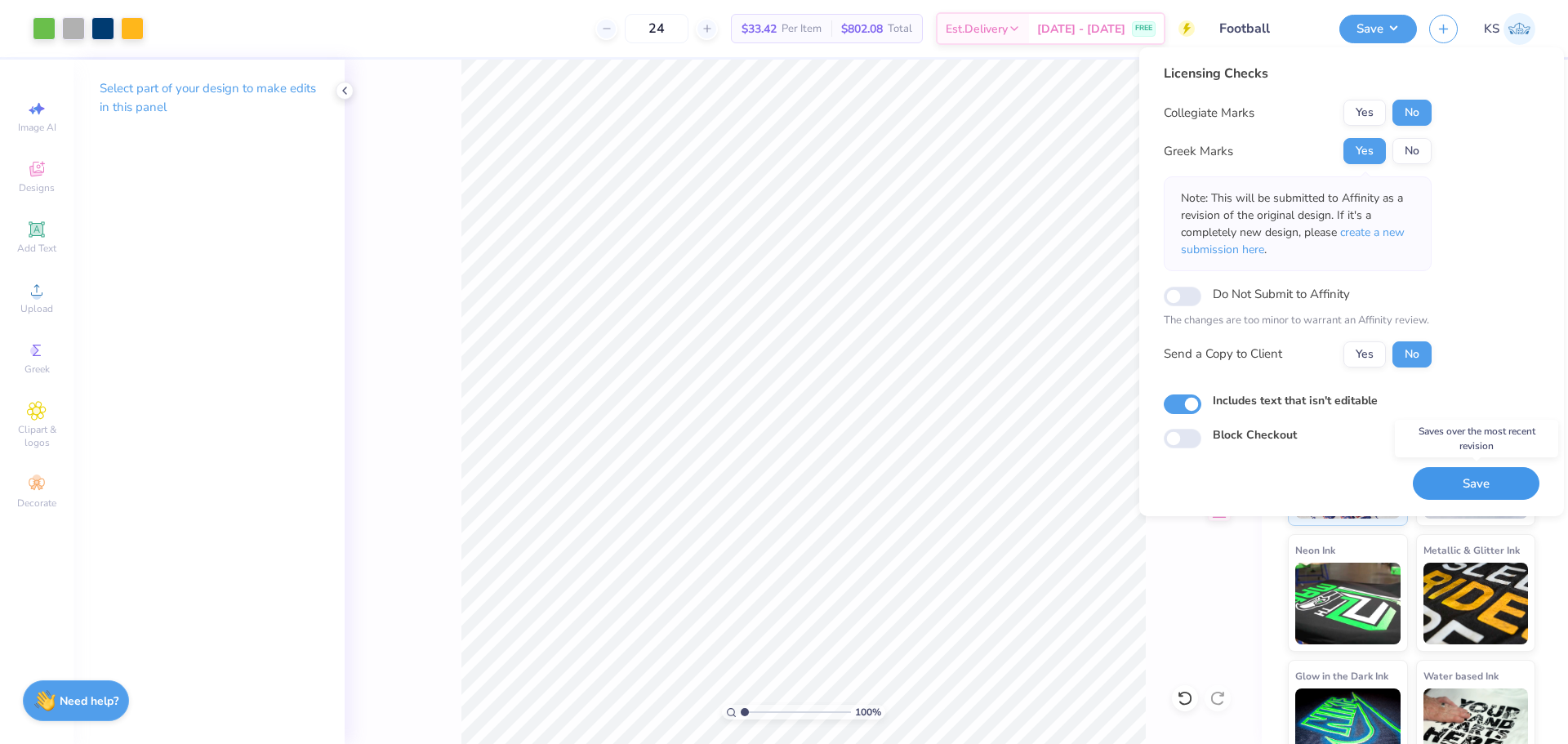
click at [1442, 482] on button "Save" at bounding box center [1477, 484] width 127 height 34
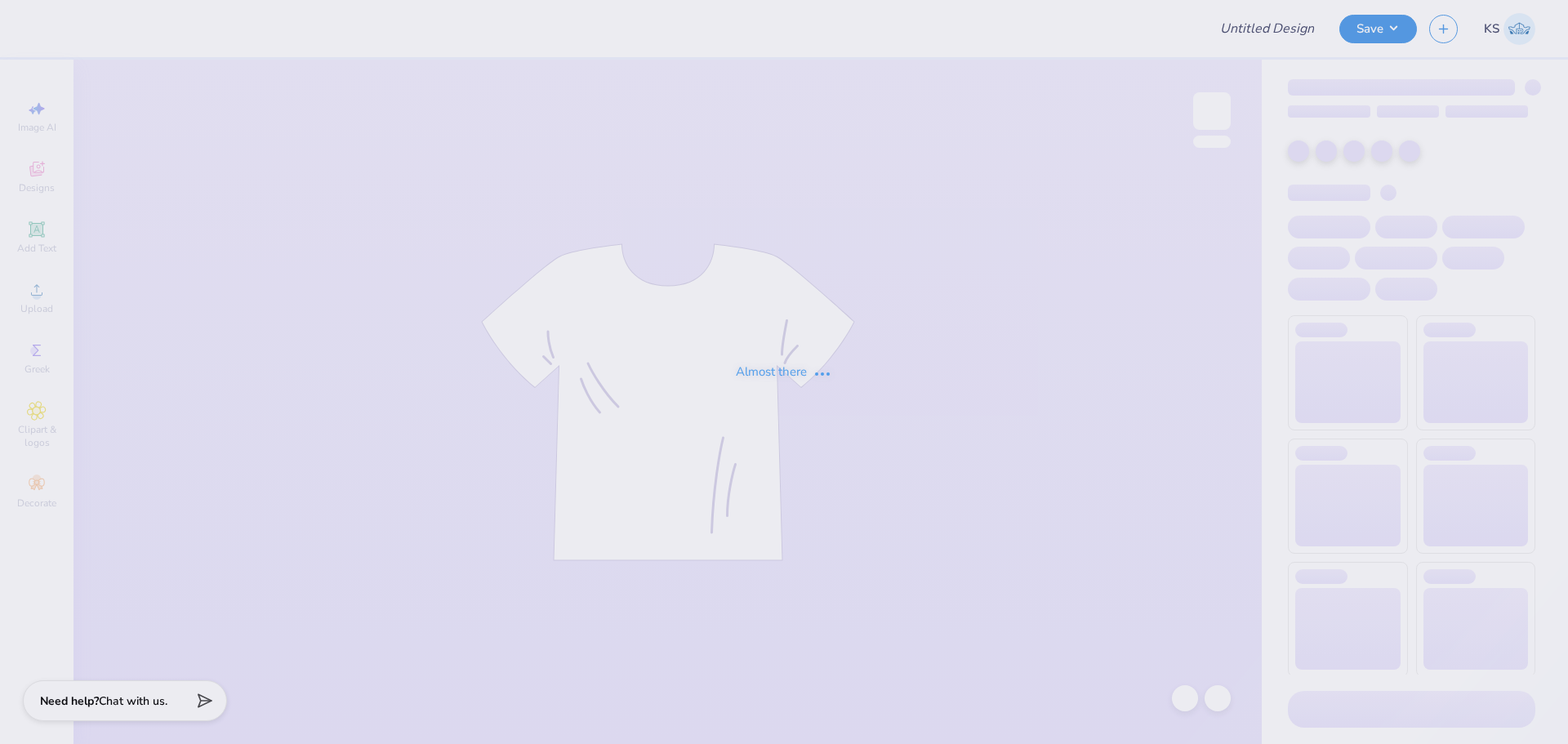
type input "Navy + Pink LWAY crewneck"
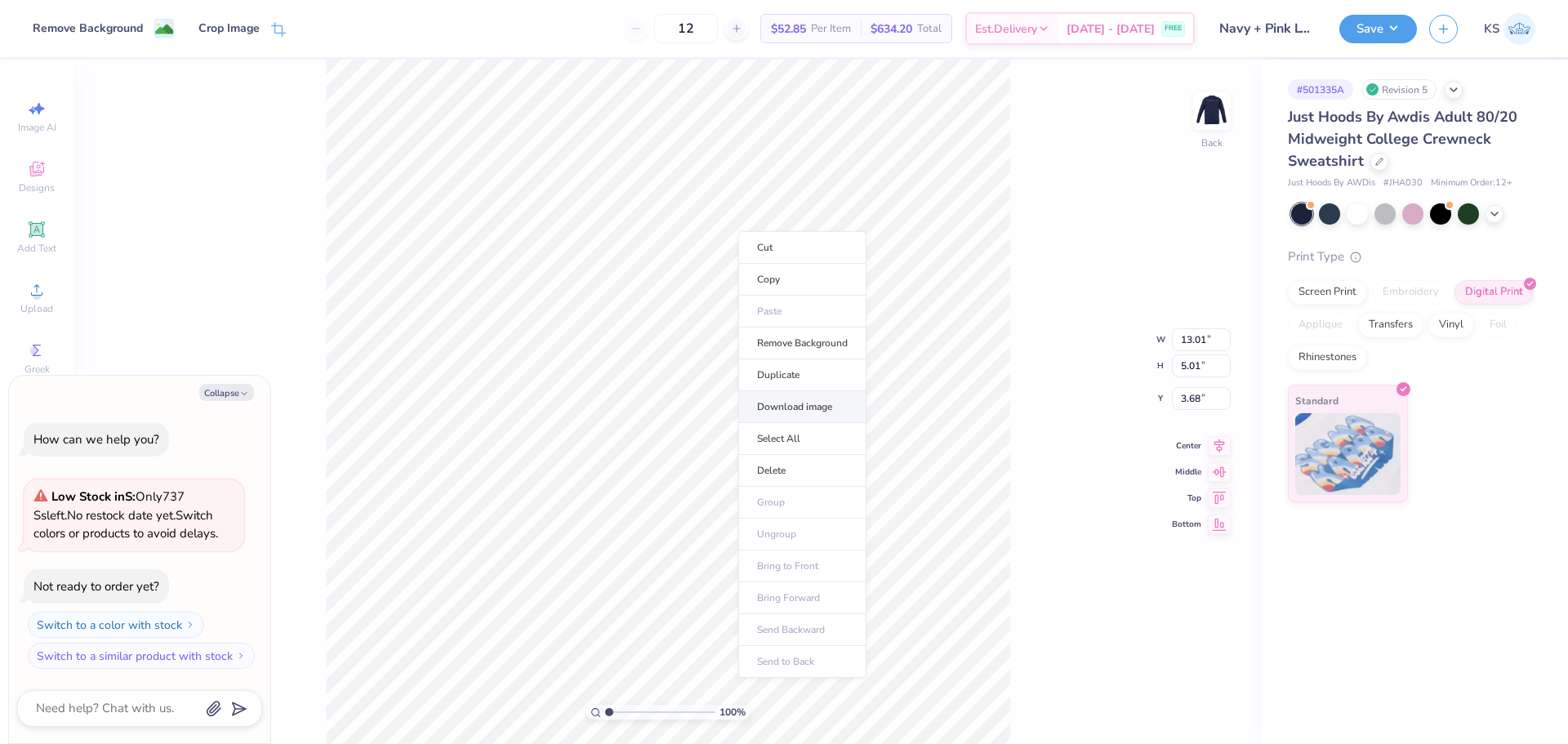
click at [806, 403] on li "Download image" at bounding box center [801, 407] width 128 height 32
click at [23, 295] on div "Upload" at bounding box center [36, 297] width 57 height 48
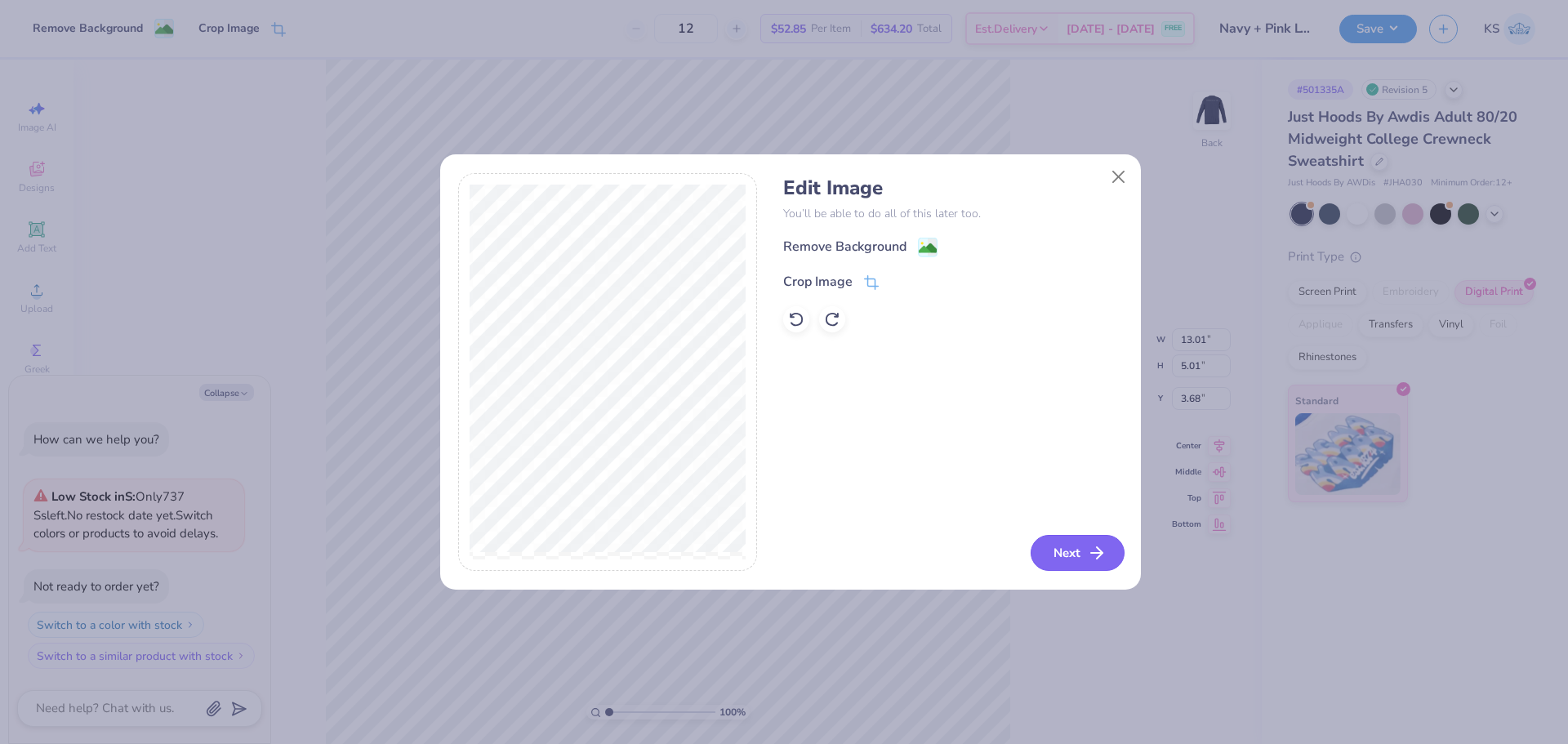
click at [1055, 546] on button "Next" at bounding box center [1077, 552] width 94 height 36
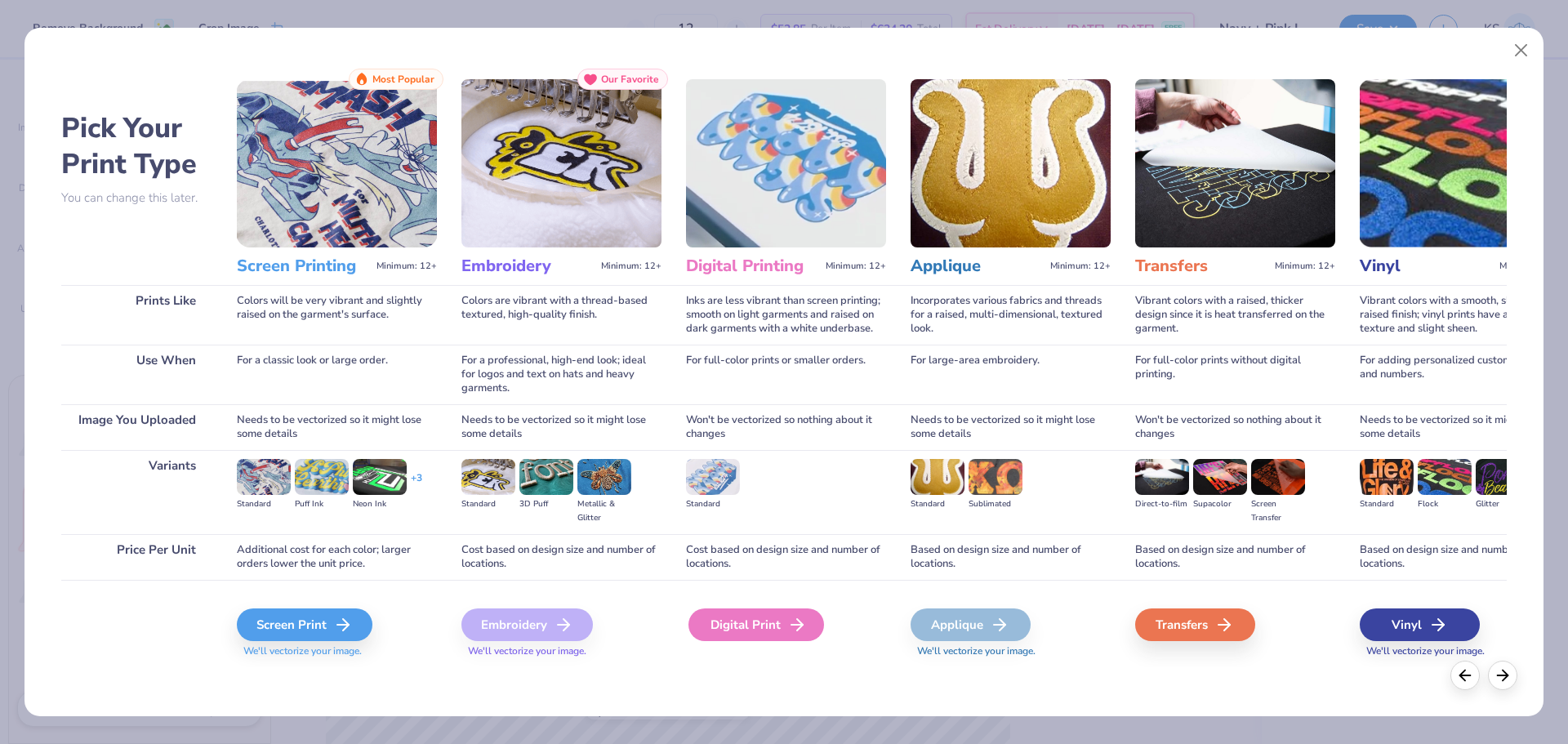
click at [746, 625] on div "Digital Print" at bounding box center [756, 625] width 136 height 33
type textarea "x"
type input "15.00"
type input "5.77"
type input "9.11"
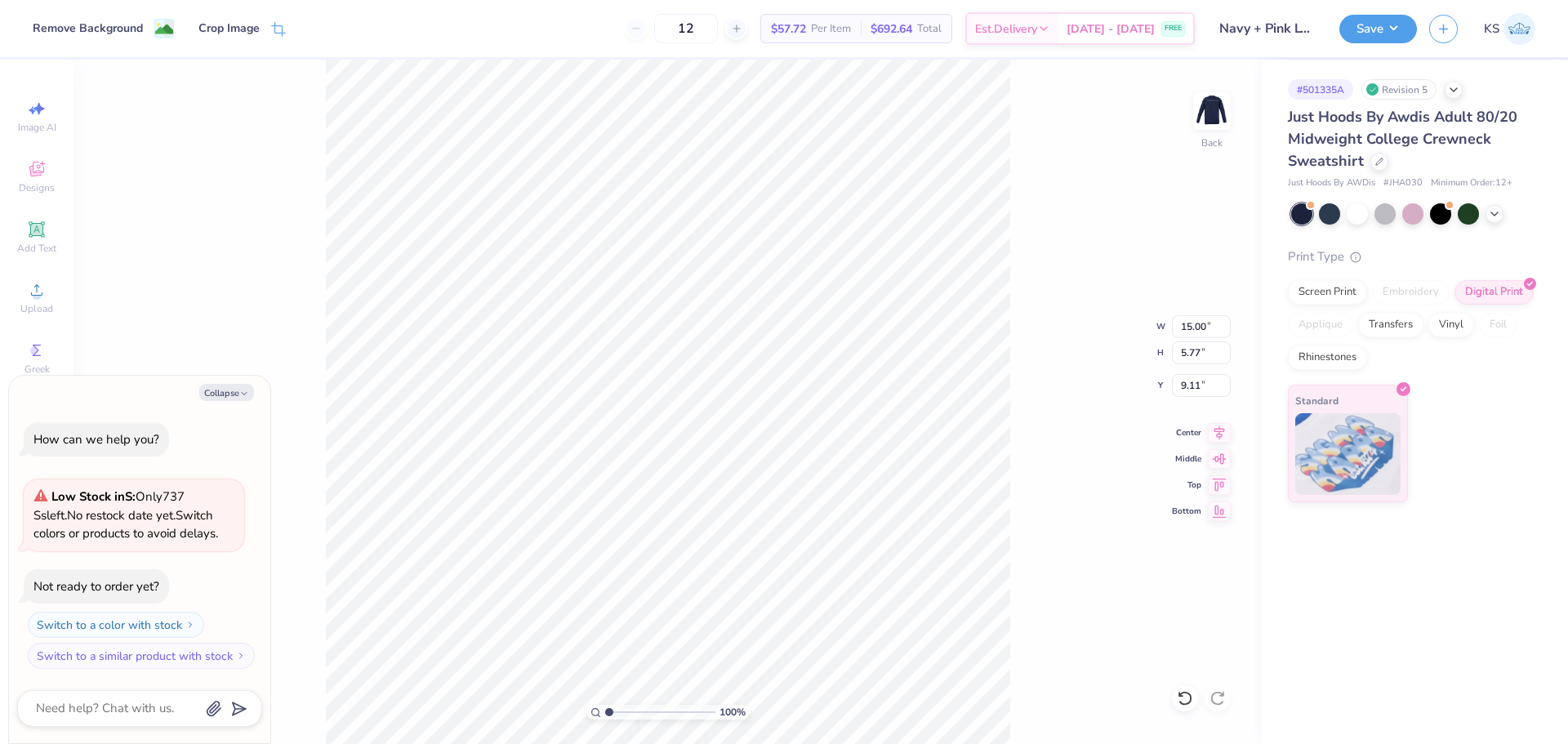
type textarea "x"
type input "13.01"
type input "5.01"
type input "3.68"
drag, startPoint x: 1036, startPoint y: 382, endPoint x: 1011, endPoint y: 381, distance: 25.0
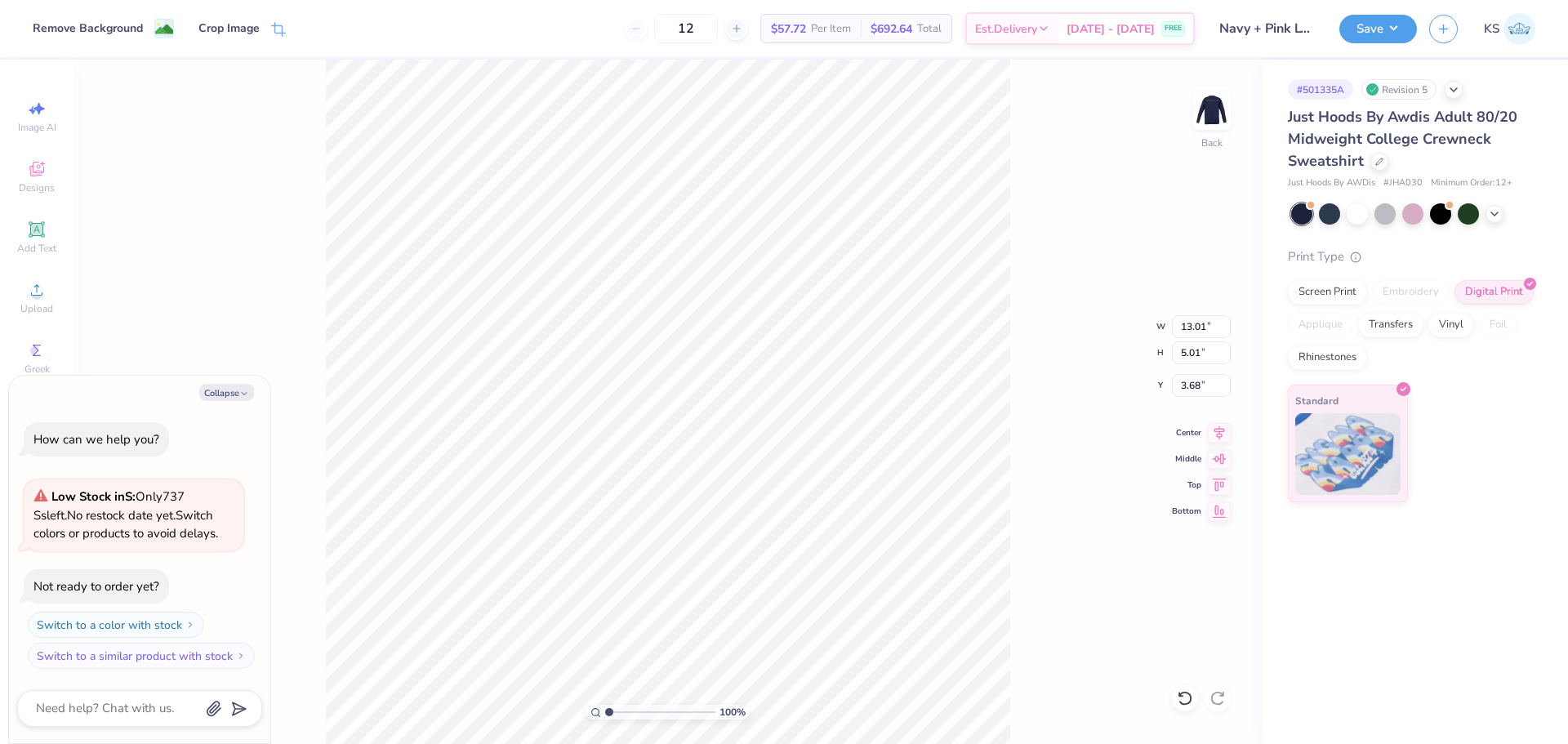
click at [1034, 382] on div "100 % Back W 13.01 13.01 " H 5.01 5.01 " Y 3.68 3.68 " Center Middle Top Bottom" at bounding box center [667, 401] width 1188 height 684
type textarea "x"
click at [1201, 321] on input "15.00" at bounding box center [1201, 327] width 59 height 23
type input "13"
type textarea "x"
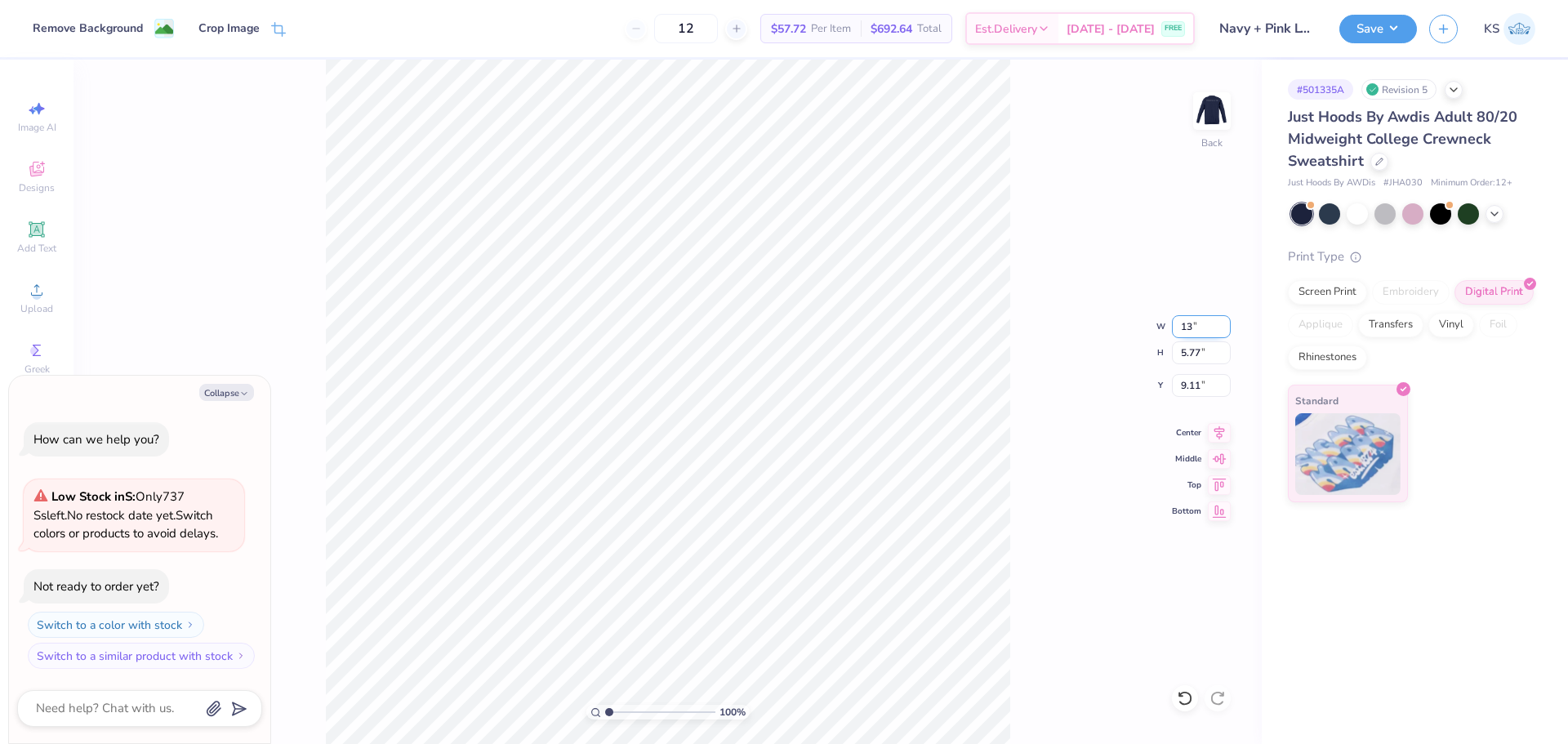
type input "13.00"
type input "5.01"
type input "9.50"
type textarea "x"
type input "13.01"
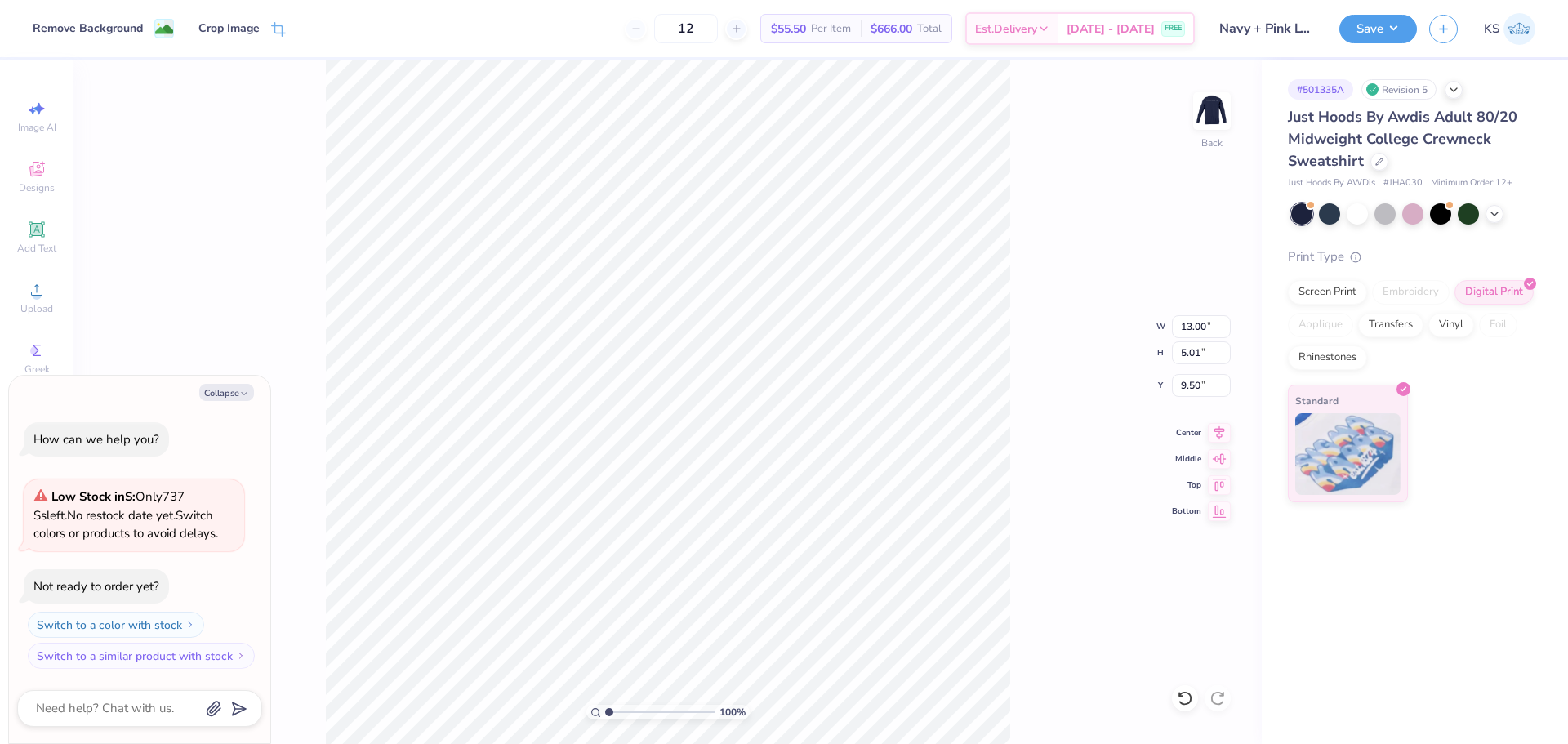
type input "3.68"
click at [1180, 379] on input "3.68" at bounding box center [1201, 386] width 59 height 23
drag, startPoint x: 1091, startPoint y: 408, endPoint x: 1030, endPoint y: 417, distance: 61.7
click at [1089, 408] on div "100 % Back W 13.01 13.01 " H 5.01 5.01 " Y 3.68 3.68 " Center Middle Top Bottom" at bounding box center [667, 401] width 1188 height 684
type textarea "x"
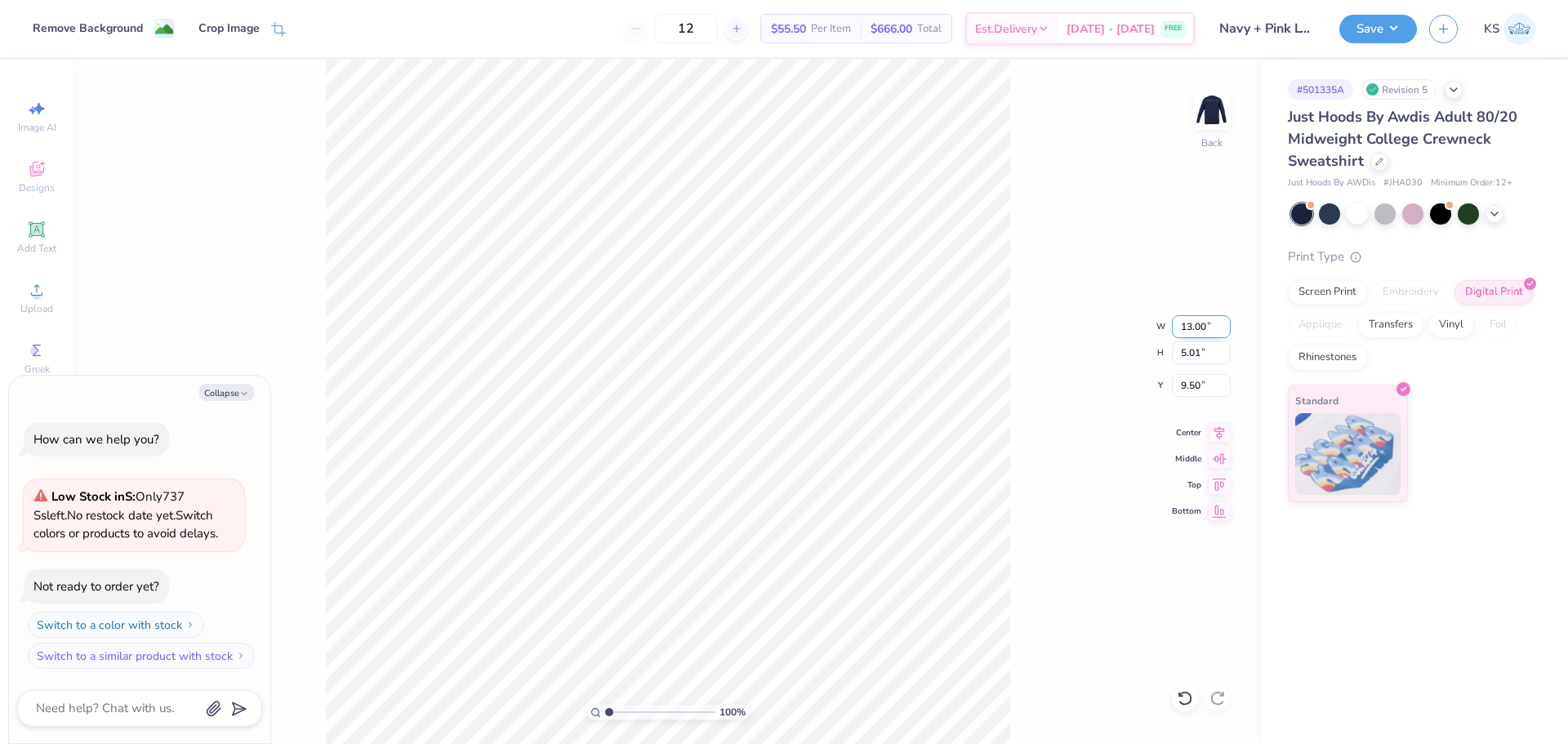
click at [1189, 322] on input "13.00" at bounding box center [1201, 327] width 59 height 23
type input "13.01"
click at [1217, 430] on icon at bounding box center [1220, 430] width 23 height 19
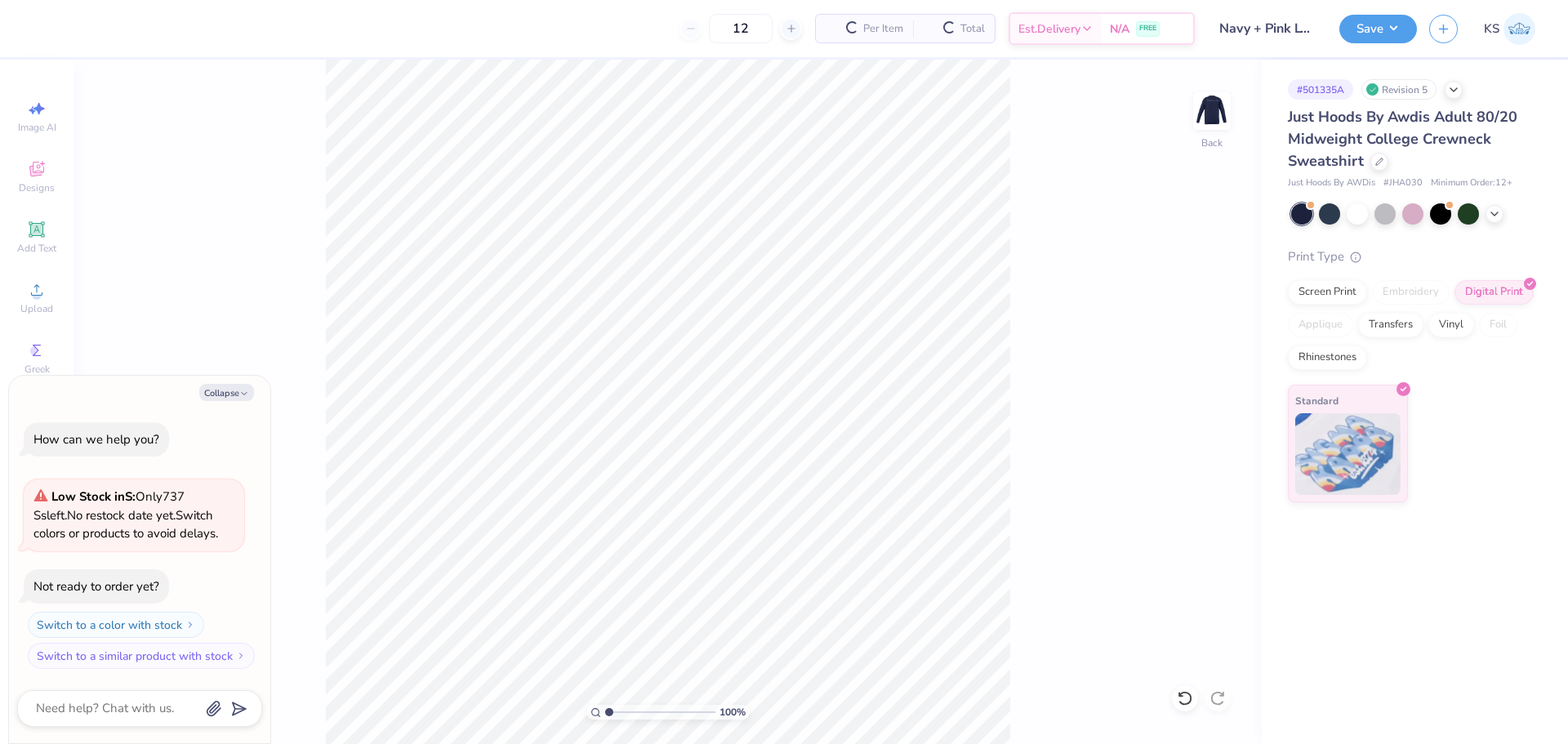
type textarea "x"
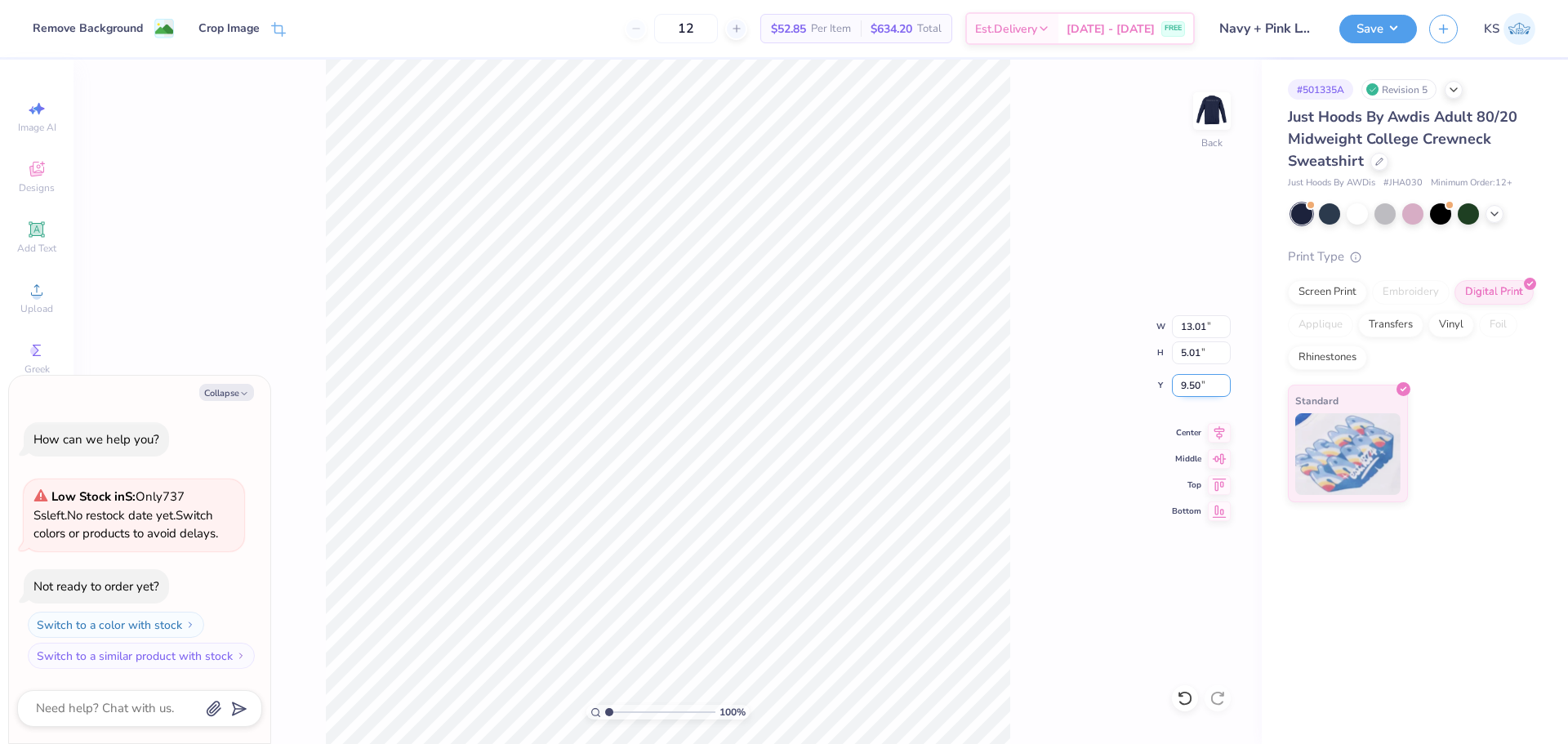
click at [1194, 387] on input "9.50" at bounding box center [1201, 386] width 59 height 23
paste input "3.68"
type input "3.68"
click at [1183, 696] on icon at bounding box center [1184, 698] width 16 height 16
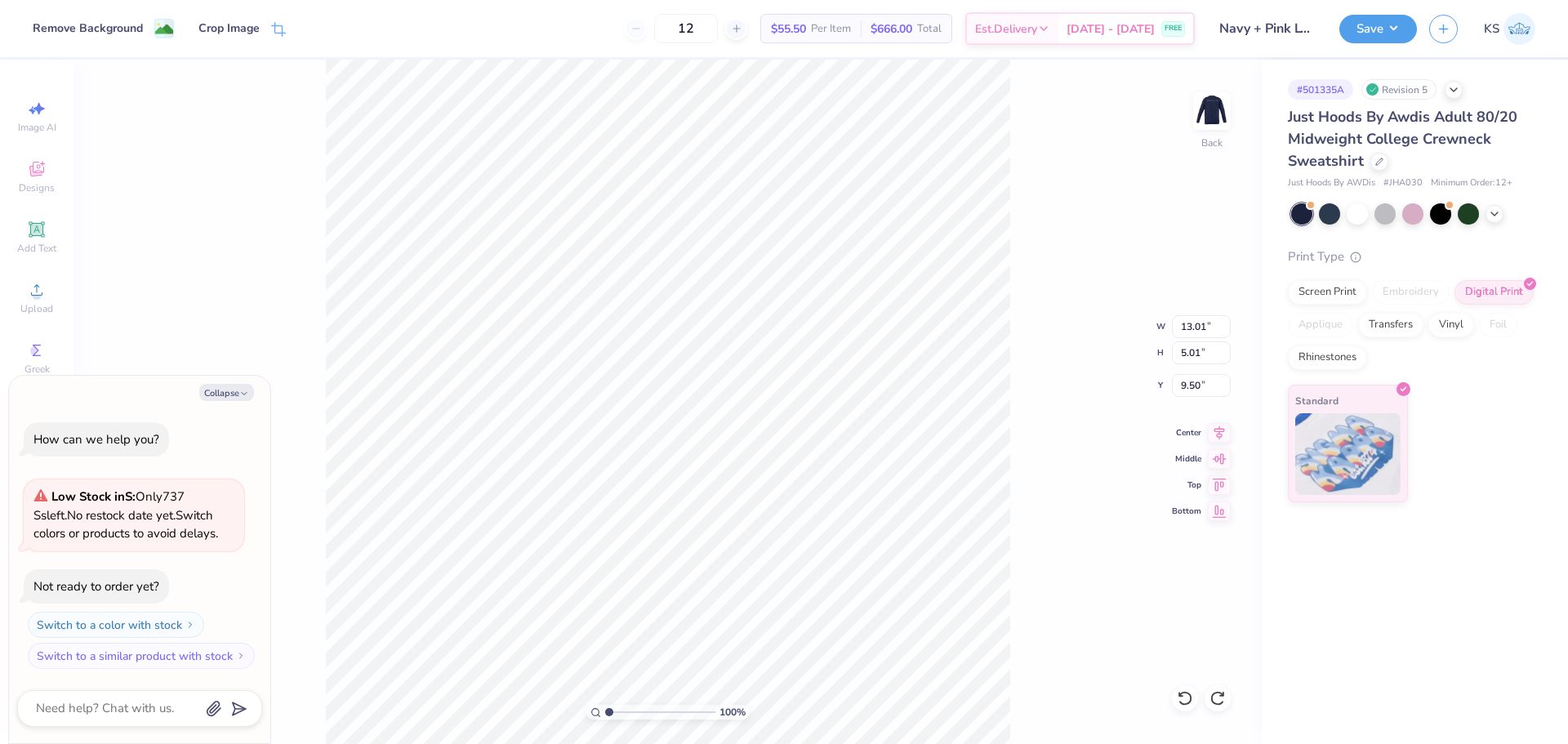
type textarea "x"
type input "9.17"
type textarea "x"
click at [1187, 388] on input "9.17" at bounding box center [1201, 386] width 59 height 23
click at [1193, 388] on input "9.17" at bounding box center [1201, 386] width 59 height 23
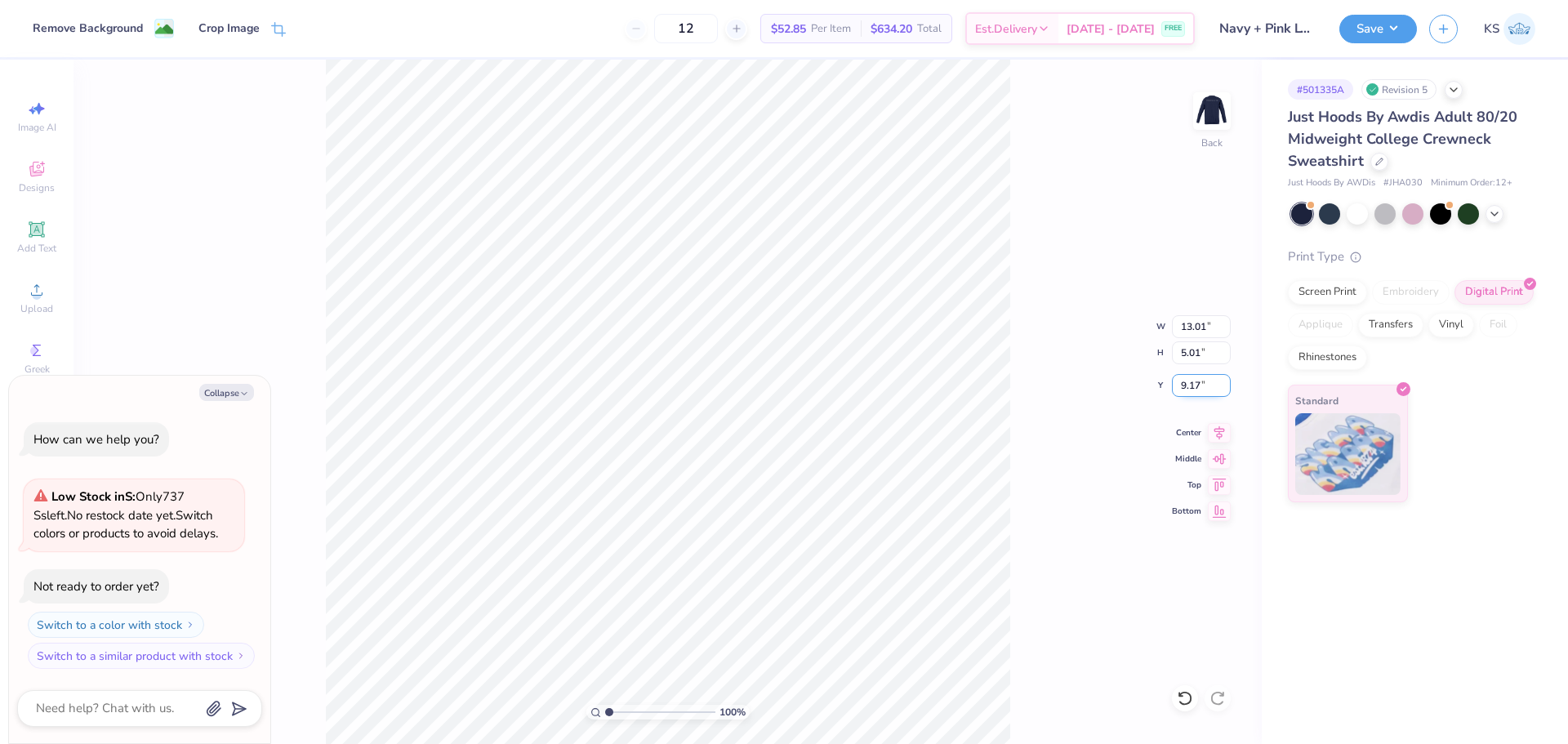
paste input "3.68"
type input "3.68"
click at [1053, 517] on div "100 % Back W 13.01 13.01 " H 5.01 5.01 " Y 3.68 3.68 " Center Middle Top Bottom" at bounding box center [667, 401] width 1188 height 684
click at [548, 138] on div "100 % Back" at bounding box center [667, 401] width 1188 height 684
drag, startPoint x: 1050, startPoint y: 269, endPoint x: 1266, endPoint y: 141, distance: 251.1
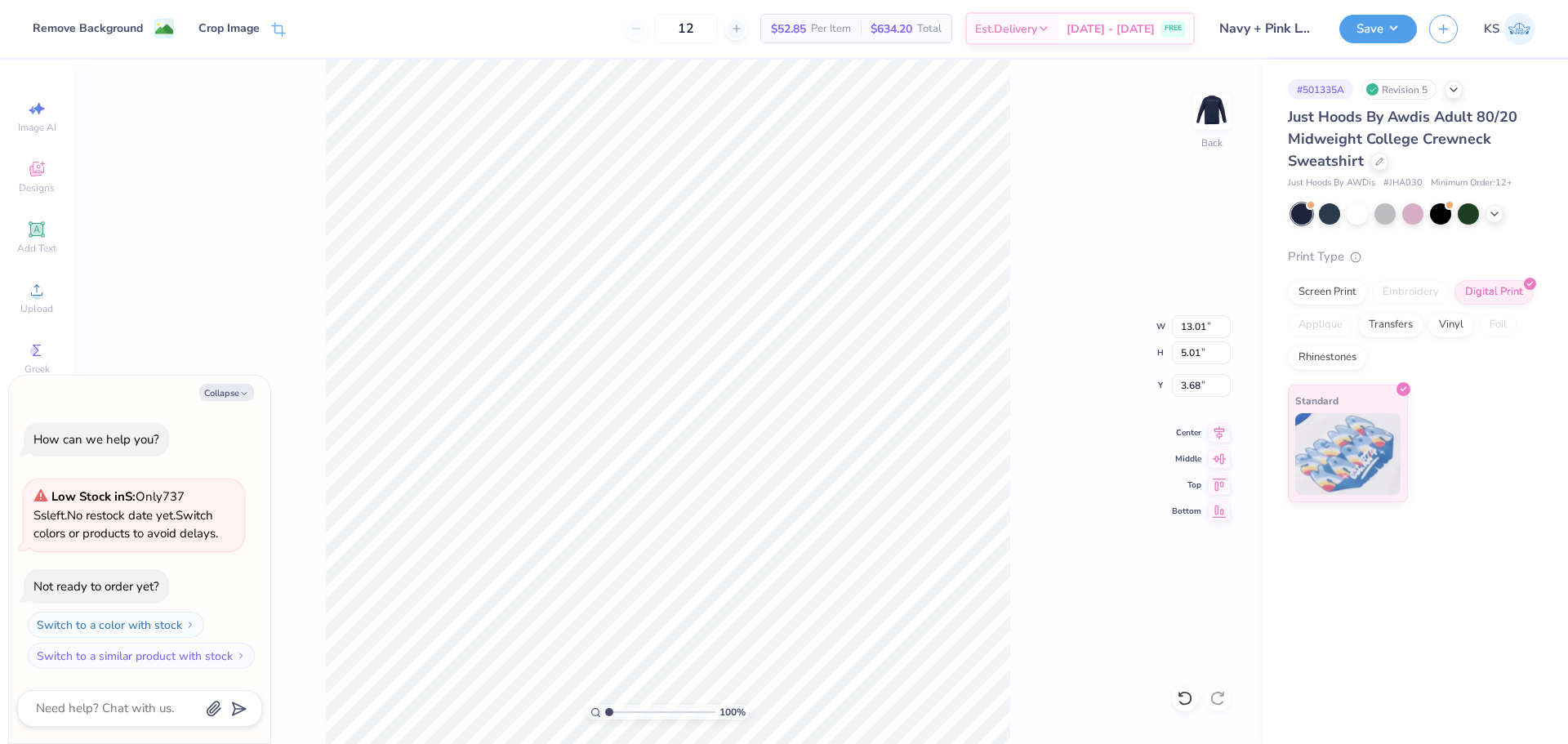
click at [1050, 269] on div "100 % Back W 13.01 13.01 " H 5.01 5.01 " Y 3.68 3.68 " Center Middle Top Bottom" at bounding box center [667, 401] width 1188 height 684
click at [1210, 116] on img at bounding box center [1212, 111] width 65 height 65
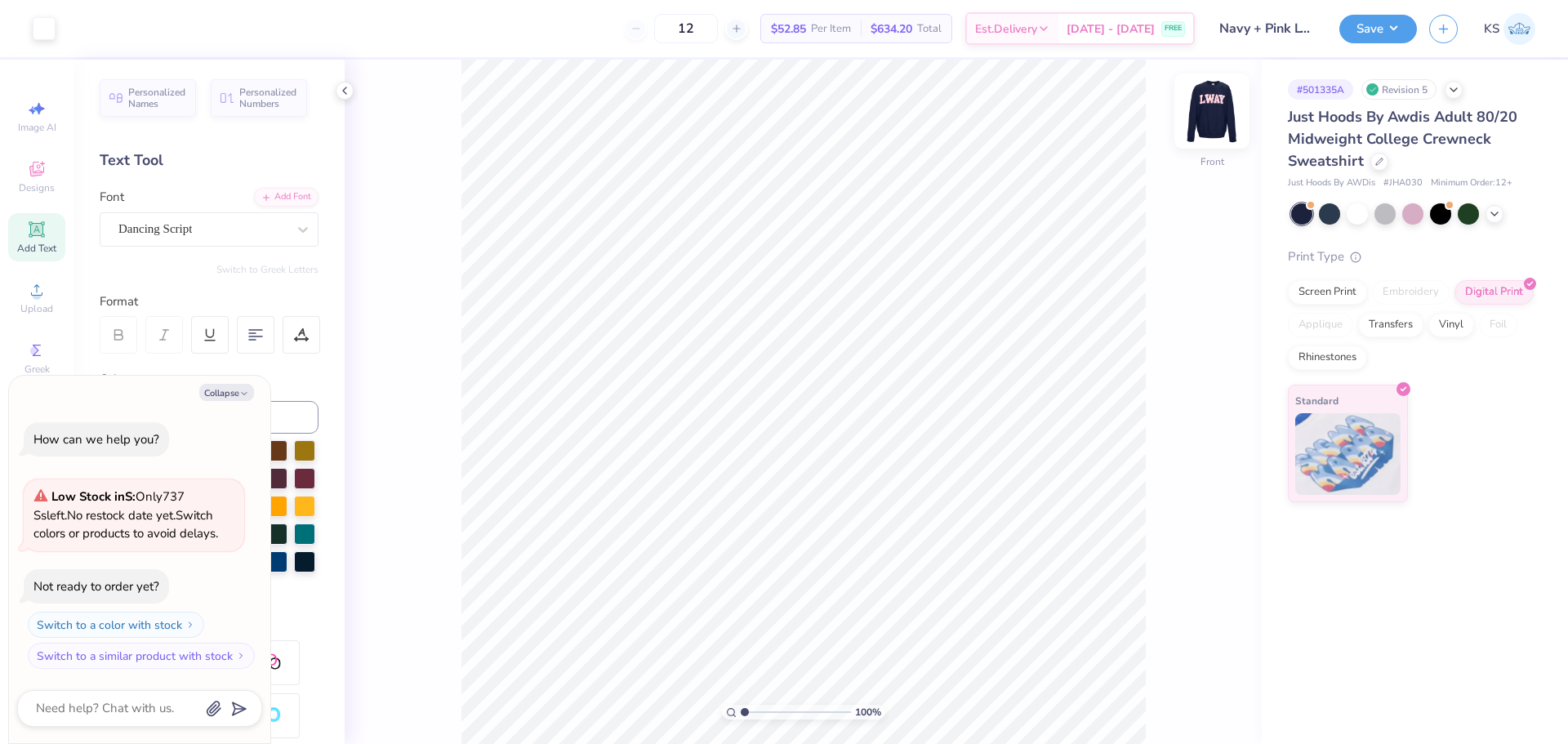
click at [1202, 117] on img at bounding box center [1212, 111] width 65 height 65
type textarea "x"
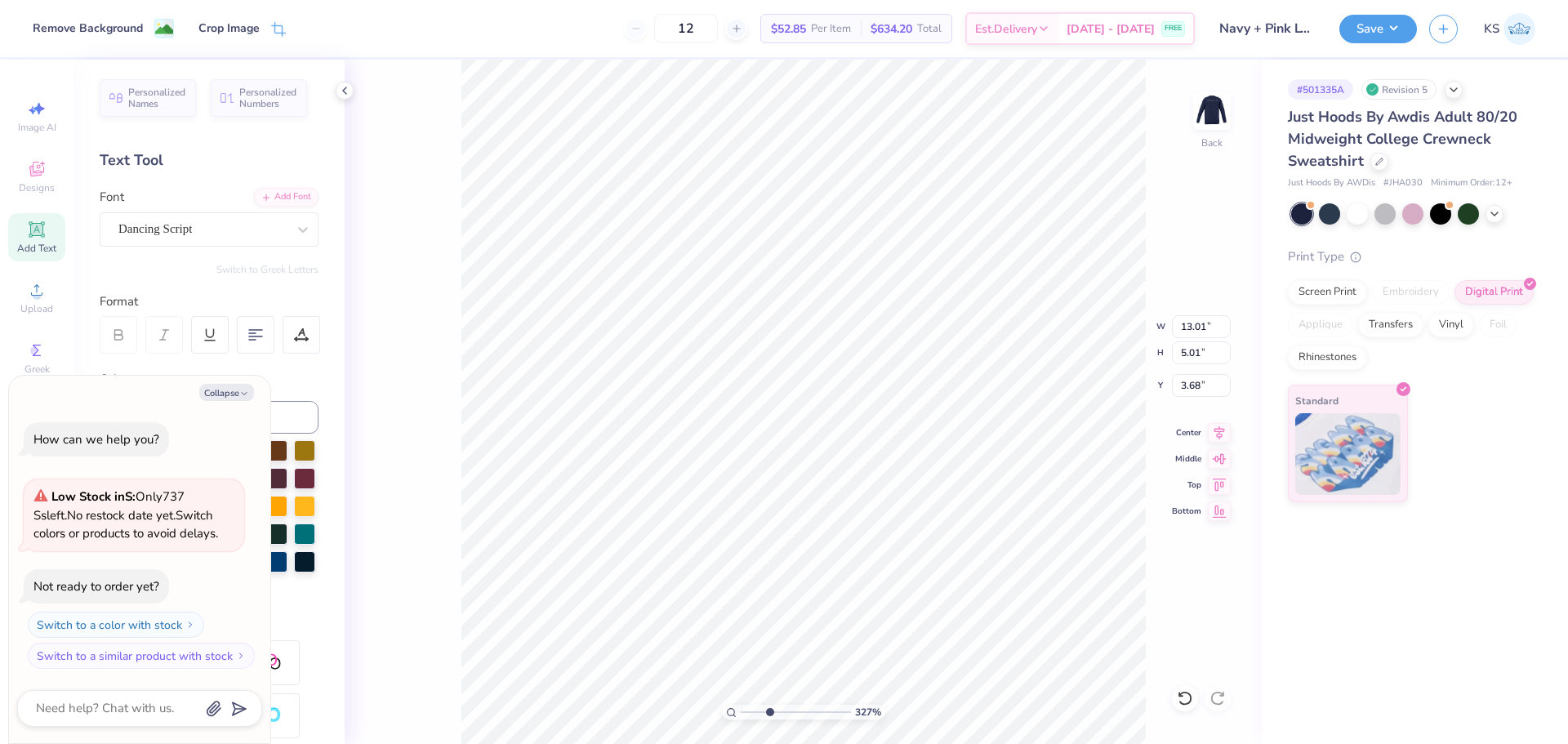
click at [770, 706] on input "range" at bounding box center [796, 712] width 111 height 14
drag, startPoint x: 765, startPoint y: 707, endPoint x: 693, endPoint y: 697, distance: 72.7
type input "1"
click at [741, 706] on input "range" at bounding box center [796, 712] width 111 height 14
click at [1378, 36] on button "Save" at bounding box center [1378, 27] width 78 height 29
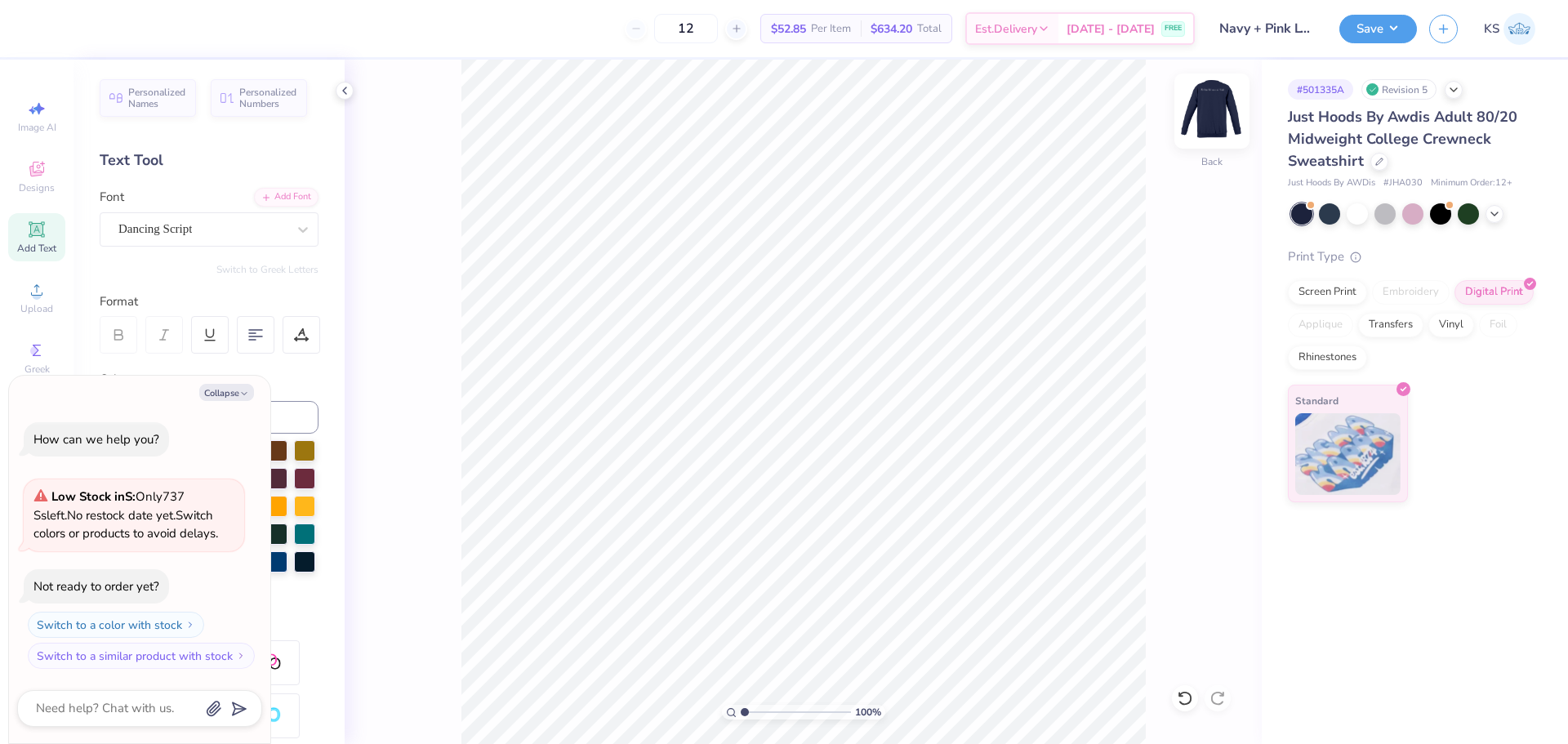
click at [1214, 107] on img at bounding box center [1212, 111] width 65 height 65
click at [1375, 35] on button "Save" at bounding box center [1378, 27] width 78 height 29
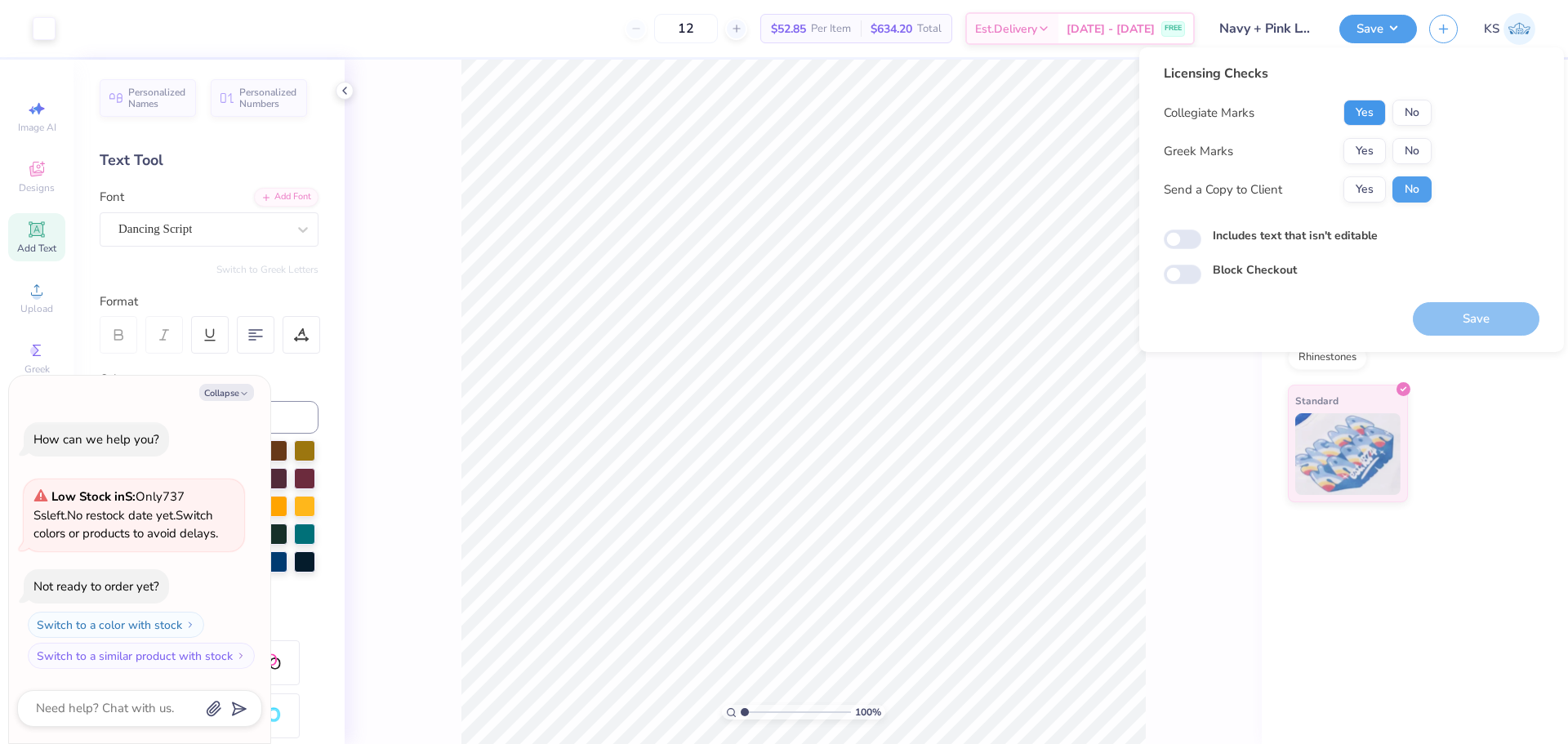
click at [1373, 109] on button "Yes" at bounding box center [1364, 113] width 42 height 26
click at [1403, 154] on button "No" at bounding box center [1411, 150] width 39 height 26
click at [1368, 188] on button "Yes" at bounding box center [1364, 189] width 42 height 26
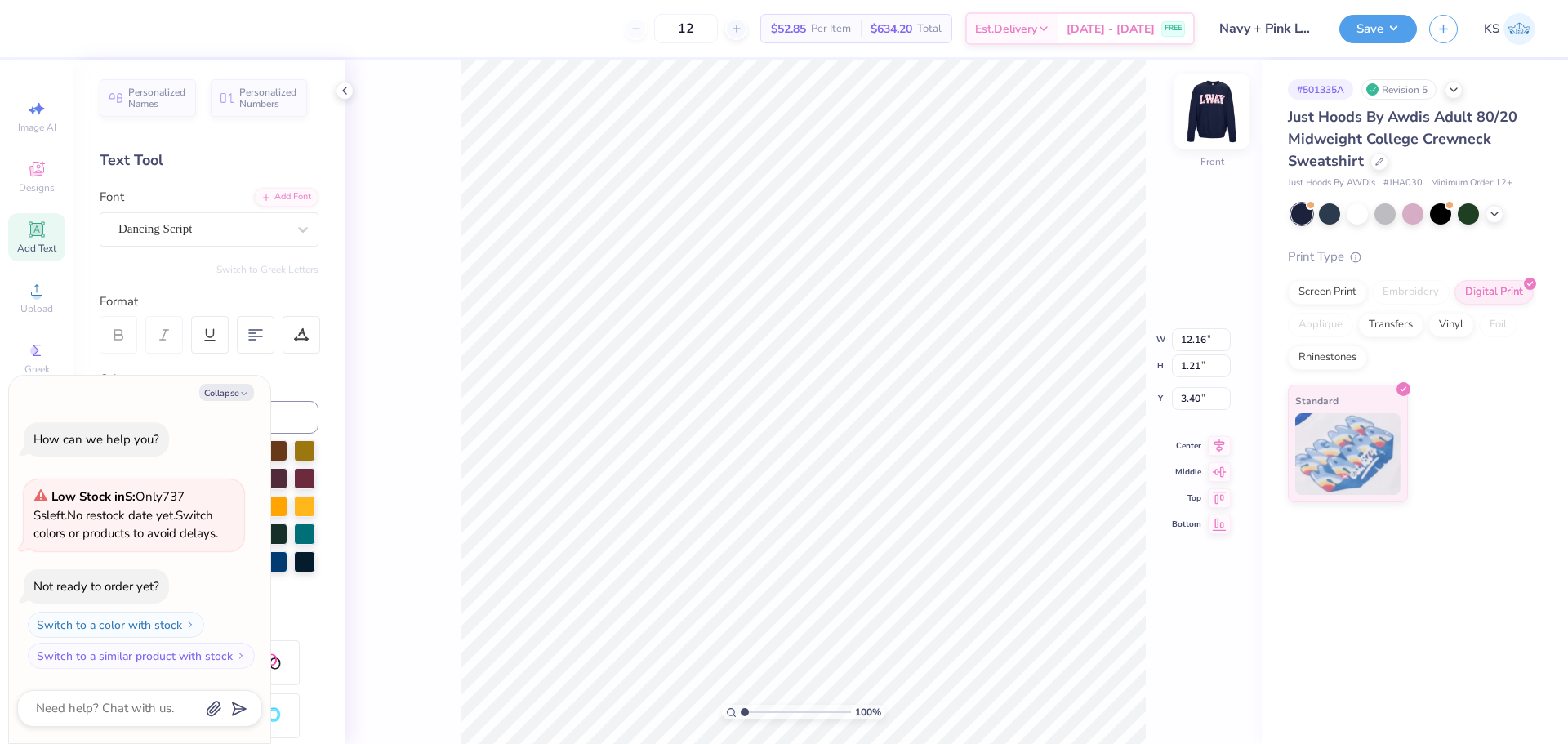
click at [1219, 121] on img at bounding box center [1212, 111] width 65 height 65
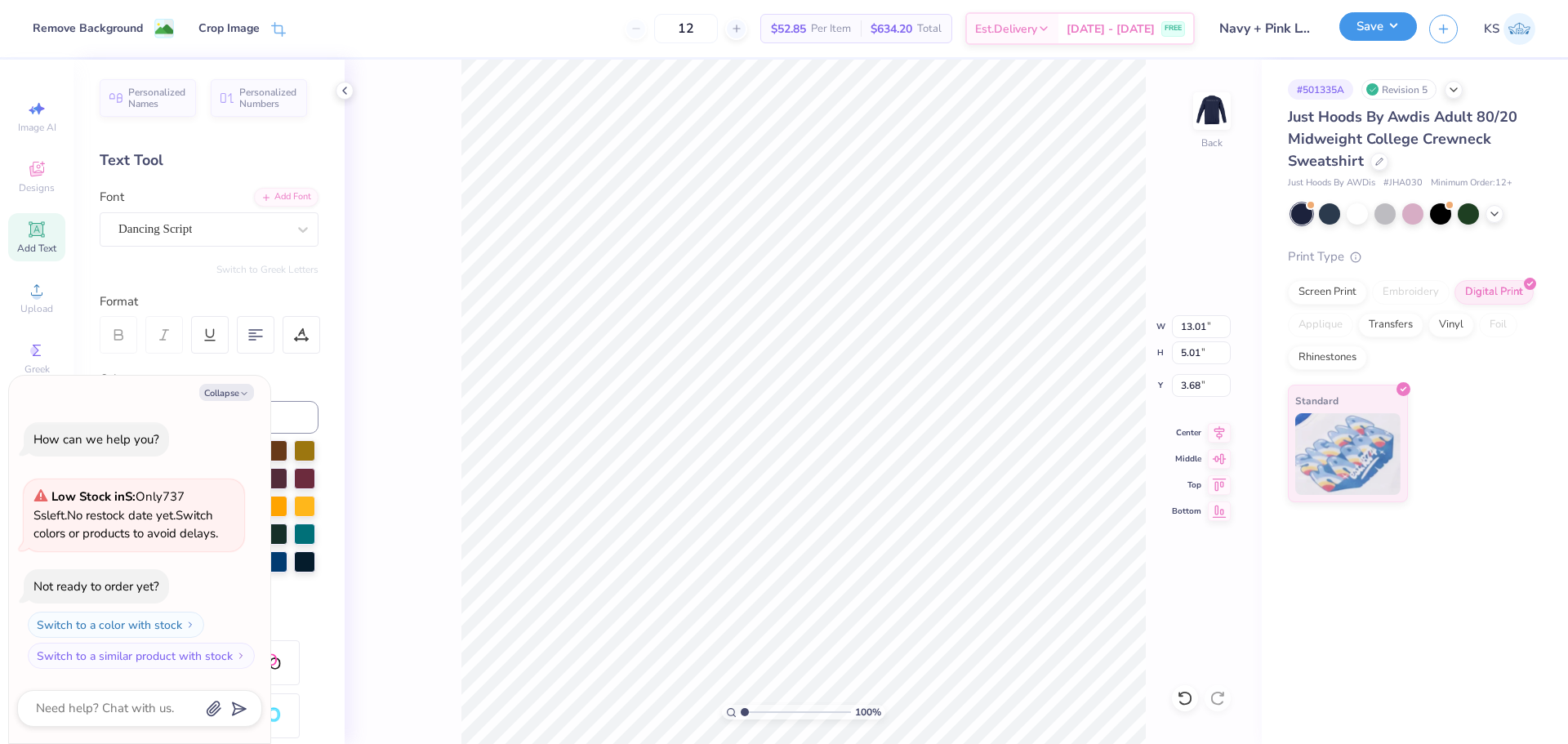
click at [1370, 29] on button "Save" at bounding box center [1378, 27] width 78 height 29
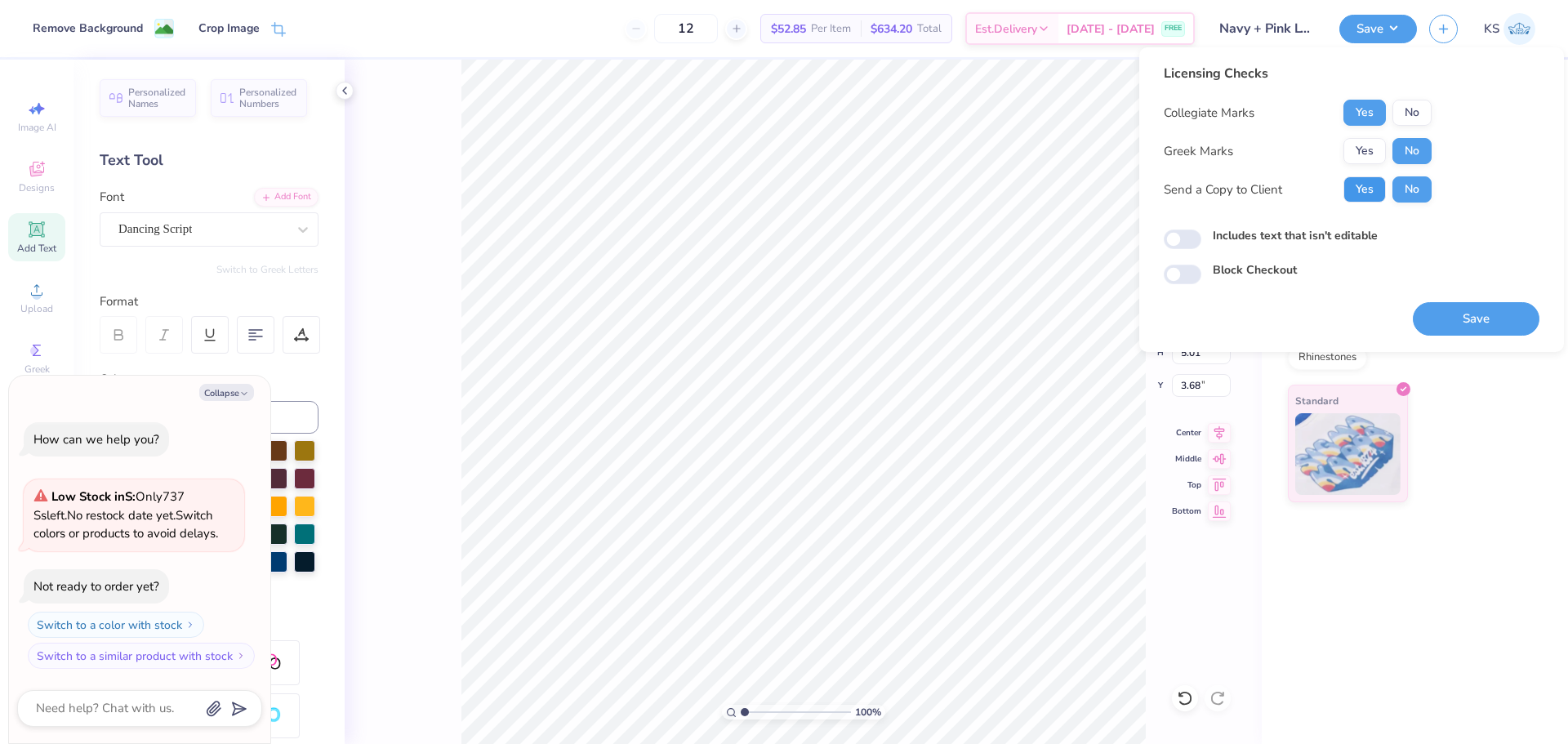
click at [1370, 183] on button "Yes" at bounding box center [1364, 189] width 42 height 26
click at [1468, 325] on button "Save" at bounding box center [1477, 319] width 127 height 34
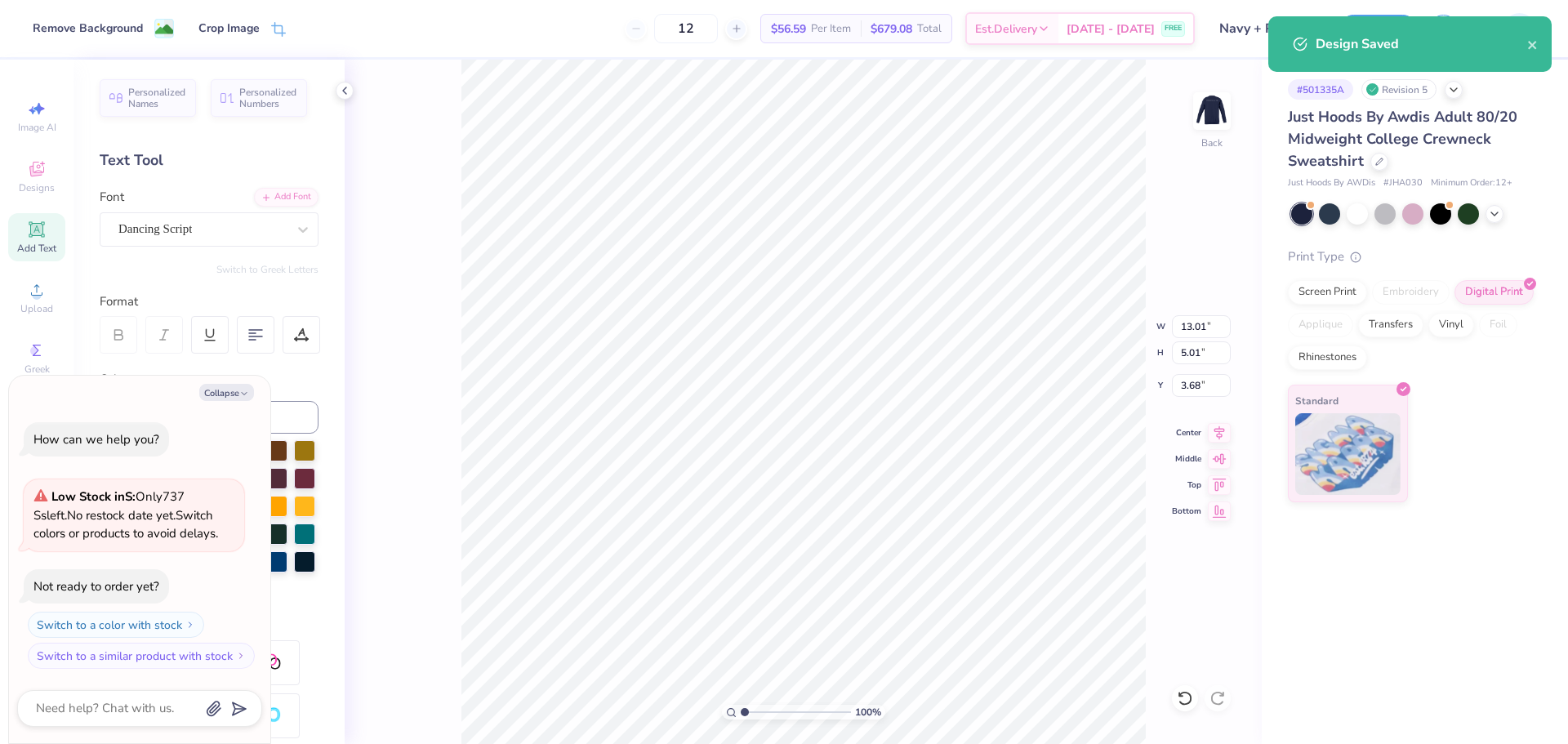
type textarea "x"
